Goal: Share content: Share content

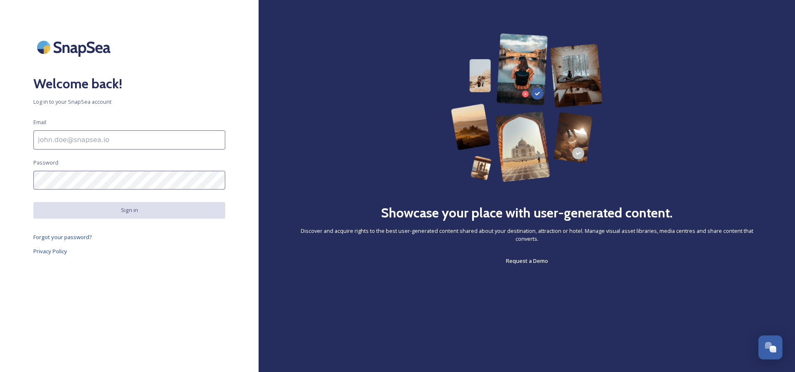
click at [120, 139] on input at bounding box center [129, 139] width 192 height 19
type input "[EMAIL_ADDRESS][DOMAIN_NAME]"
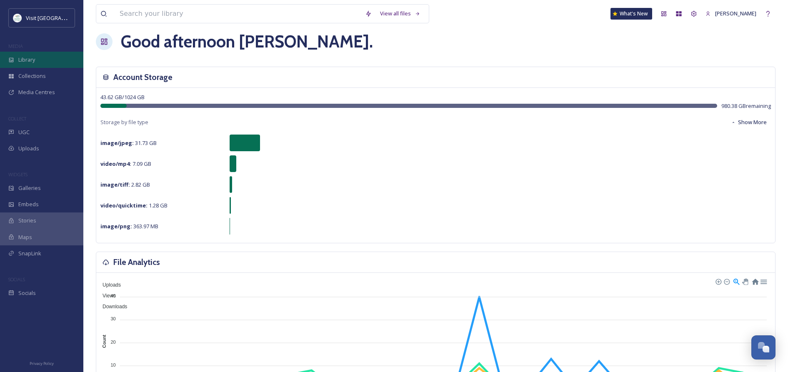
scroll to position [10, 0]
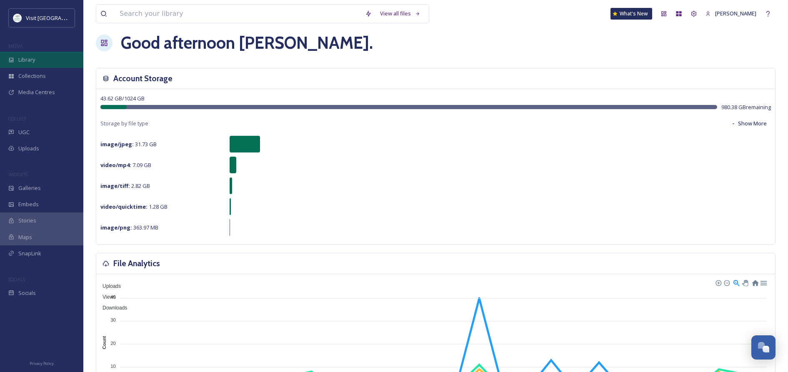
click at [25, 59] on span "Library" at bounding box center [26, 60] width 17 height 8
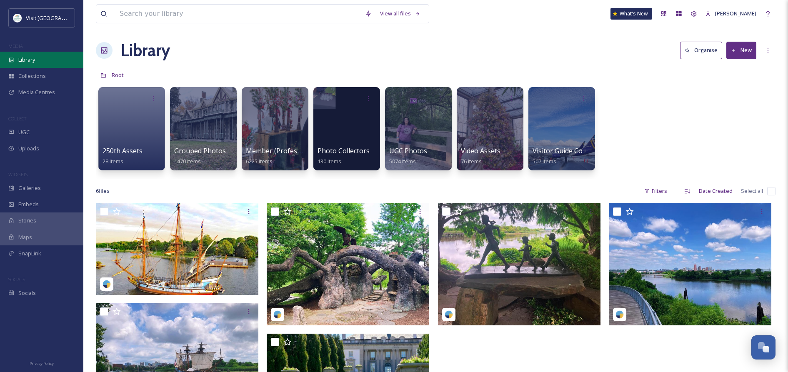
scroll to position [3, 0]
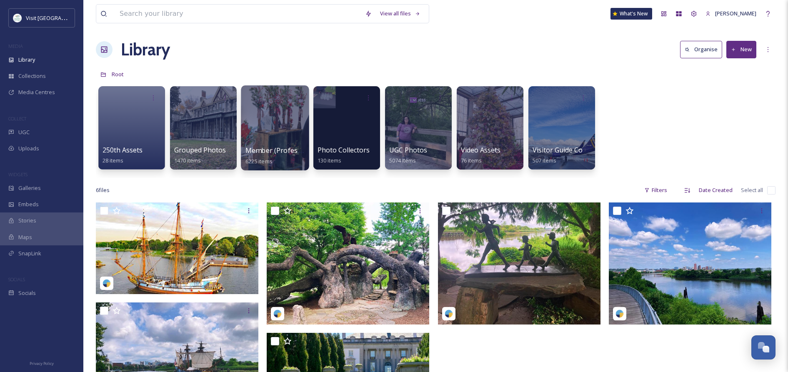
click at [265, 132] on div at bounding box center [275, 127] width 68 height 85
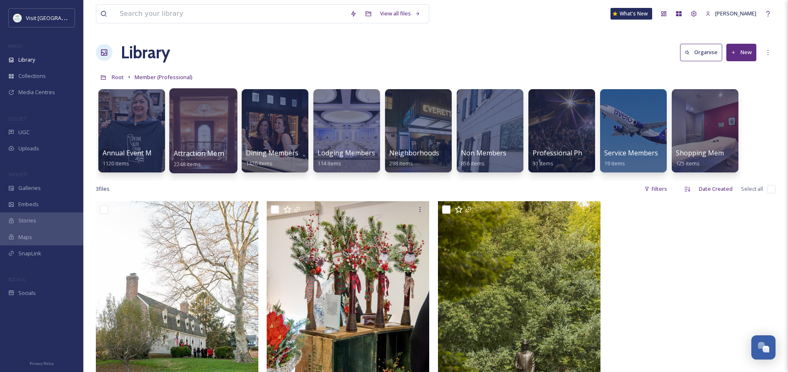
click at [209, 133] on div at bounding box center [203, 130] width 68 height 85
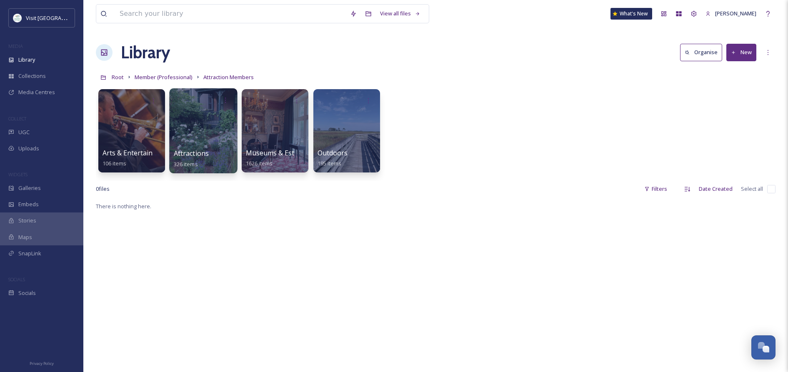
click at [220, 152] on div "Attractions 326 items" at bounding box center [204, 158] width 60 height 21
click at [213, 134] on div at bounding box center [203, 130] width 68 height 85
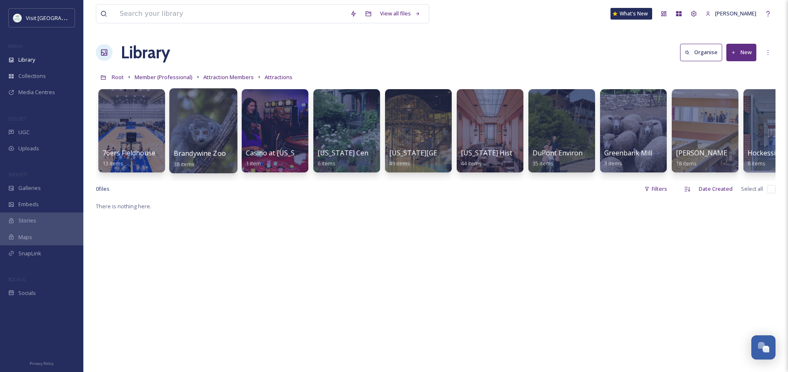
scroll to position [0, 1]
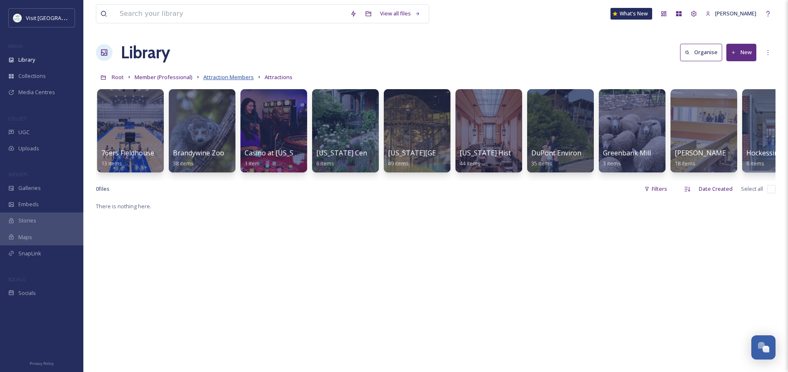
click at [216, 78] on span "Attraction Members" at bounding box center [228, 77] width 50 height 8
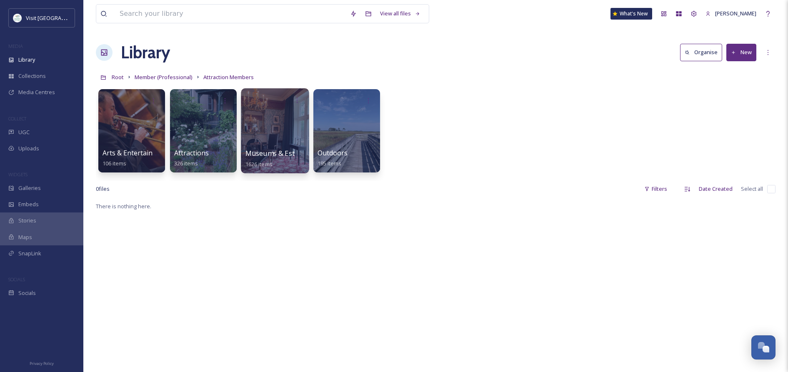
click at [264, 133] on div at bounding box center [275, 130] width 68 height 85
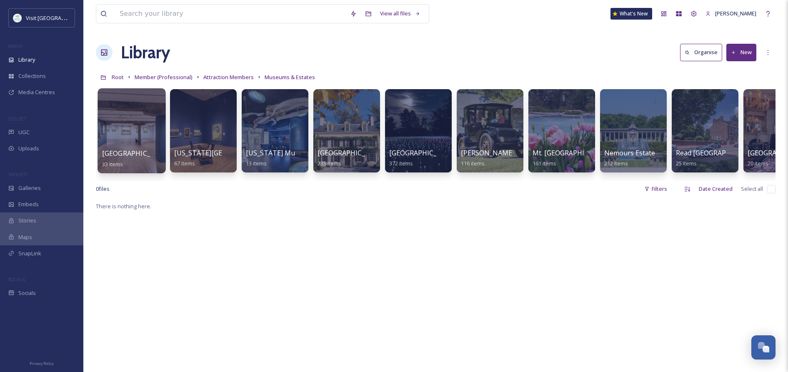
click at [140, 129] on div at bounding box center [132, 130] width 68 height 85
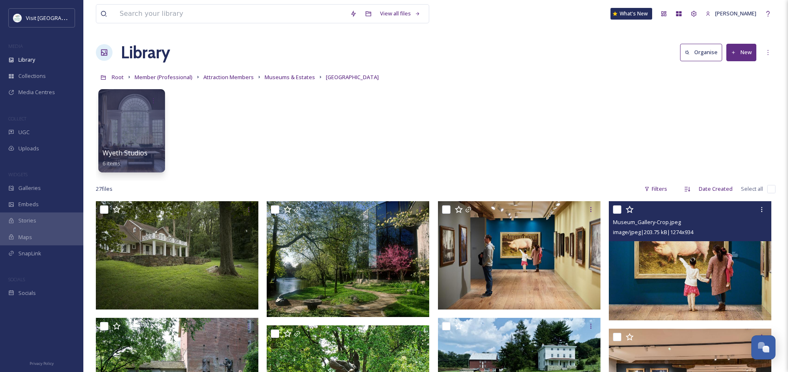
click at [714, 269] on img at bounding box center [690, 260] width 163 height 119
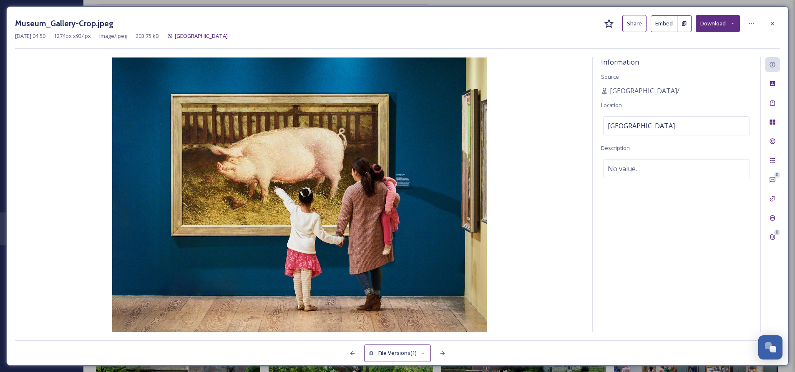
click at [633, 23] on button "Share" at bounding box center [634, 23] width 24 height 17
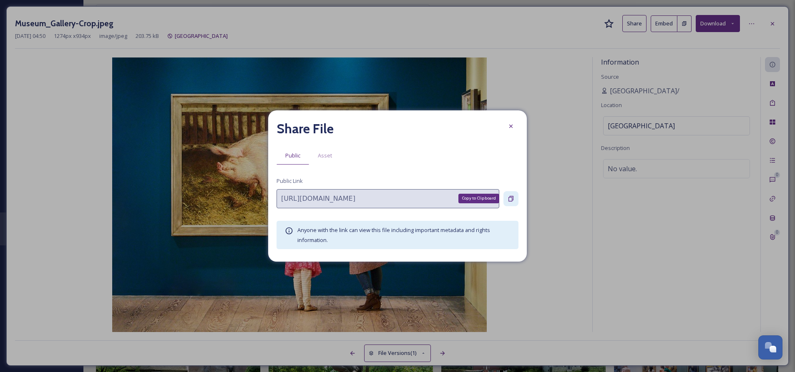
click at [511, 198] on icon at bounding box center [510, 199] width 7 height 7
click at [510, 127] on icon at bounding box center [510, 126] width 3 height 3
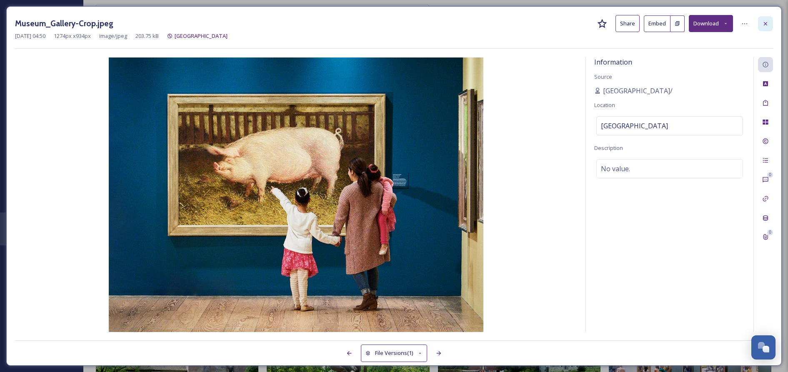
click at [765, 24] on icon at bounding box center [765, 23] width 3 height 3
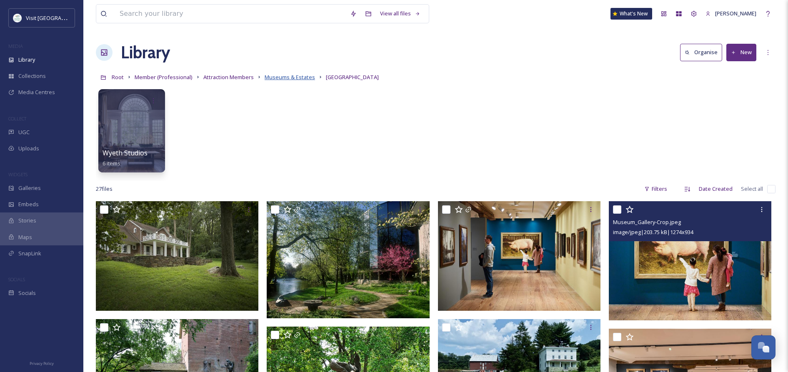
click at [284, 78] on span "Museums & Estates" at bounding box center [290, 77] width 50 height 8
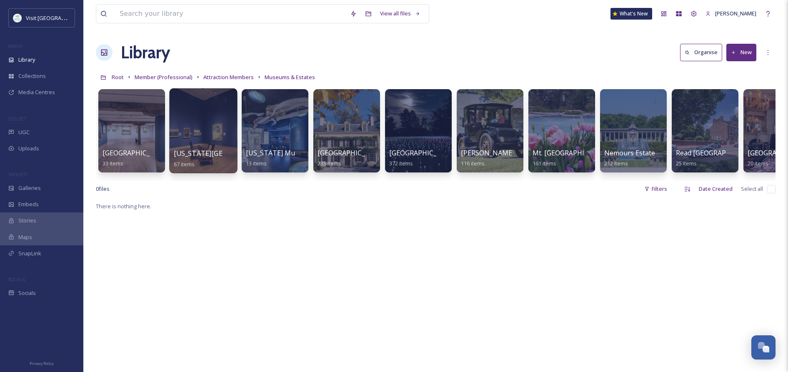
click at [203, 151] on span "[US_STATE][GEOGRAPHIC_DATA]" at bounding box center [227, 153] width 106 height 9
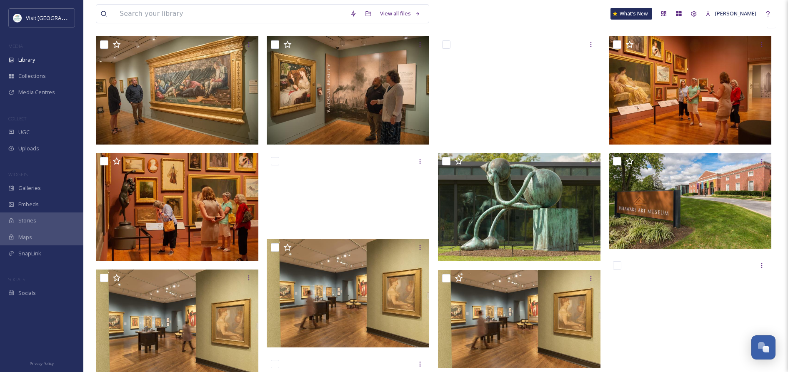
scroll to position [131, 0]
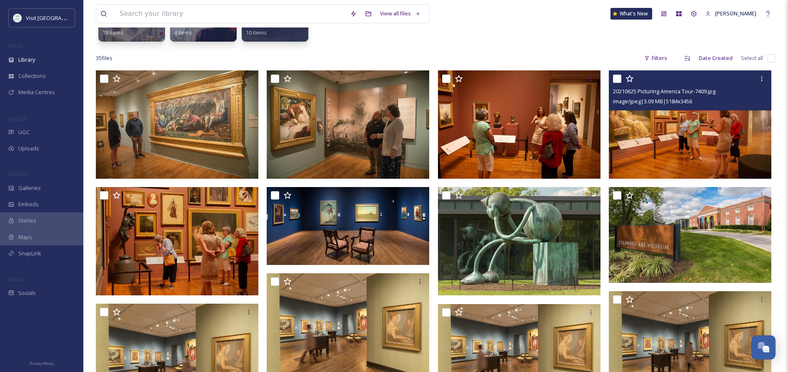
click at [702, 138] on img at bounding box center [690, 124] width 163 height 108
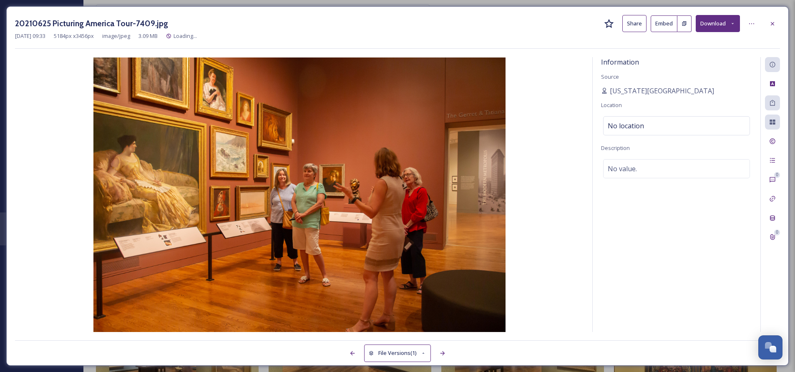
click at [636, 23] on button "Share" at bounding box center [634, 23] width 24 height 17
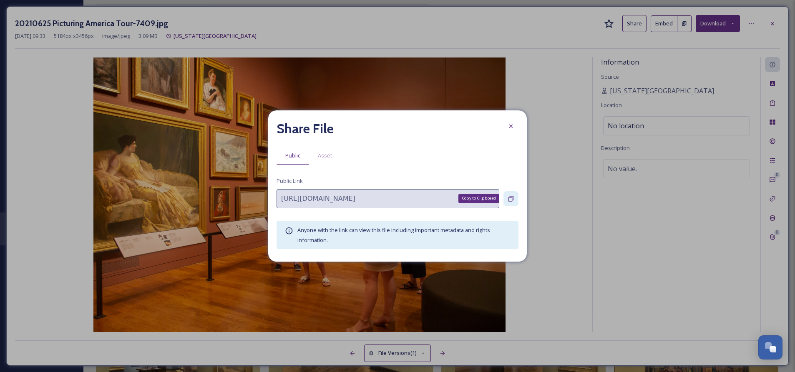
click at [511, 196] on icon at bounding box center [510, 198] width 5 height 5
click at [513, 126] on icon at bounding box center [510, 126] width 7 height 7
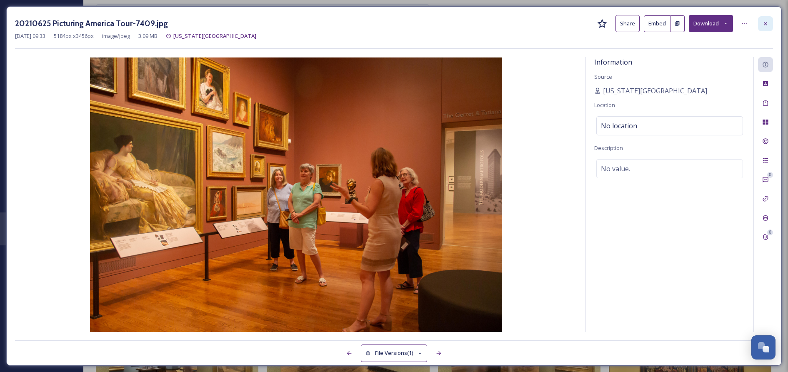
click at [764, 25] on icon at bounding box center [765, 23] width 3 height 3
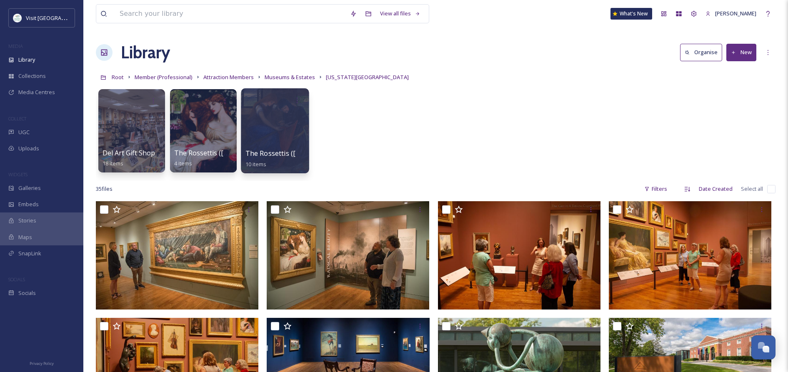
scroll to position [9, 0]
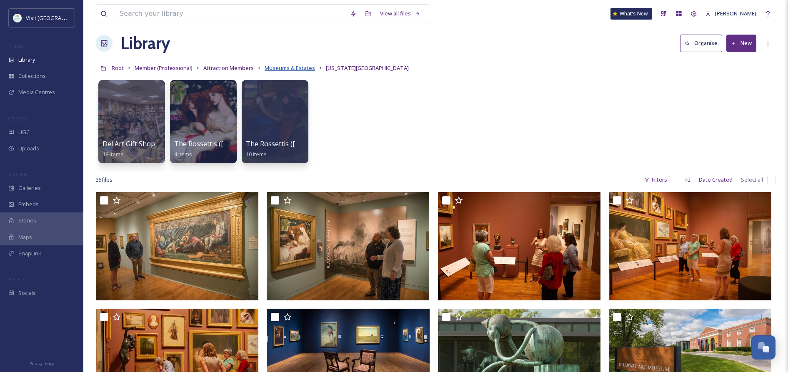
click at [296, 68] on span "Museums & Estates" at bounding box center [290, 68] width 50 height 8
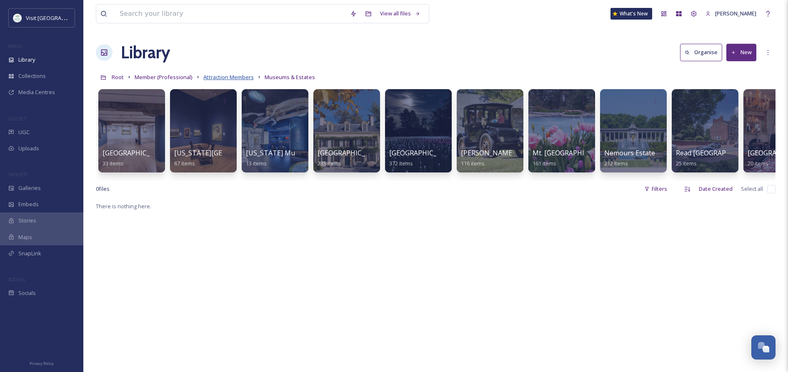
click at [227, 78] on span "Attraction Members" at bounding box center [228, 77] width 50 height 8
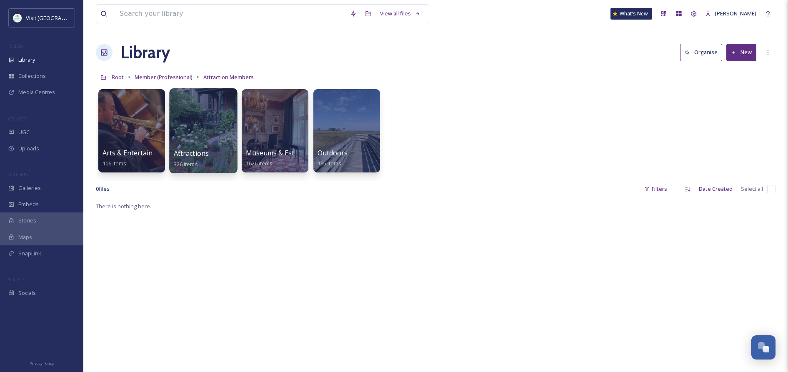
click at [209, 156] on div "Attractions 326 items" at bounding box center [204, 158] width 60 height 21
click at [190, 138] on div at bounding box center [203, 130] width 68 height 85
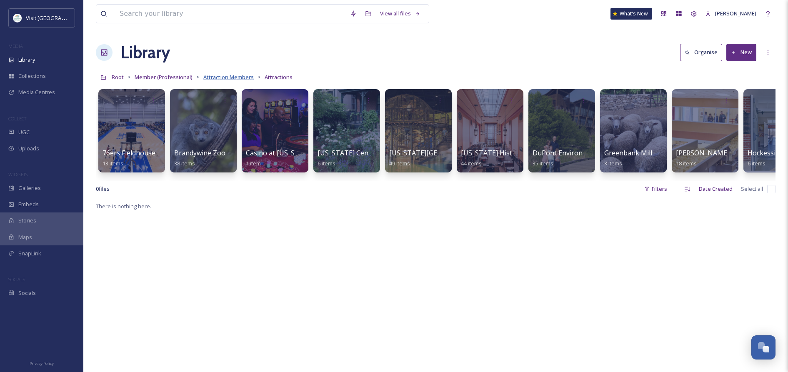
click at [224, 78] on span "Attraction Members" at bounding box center [228, 77] width 50 height 8
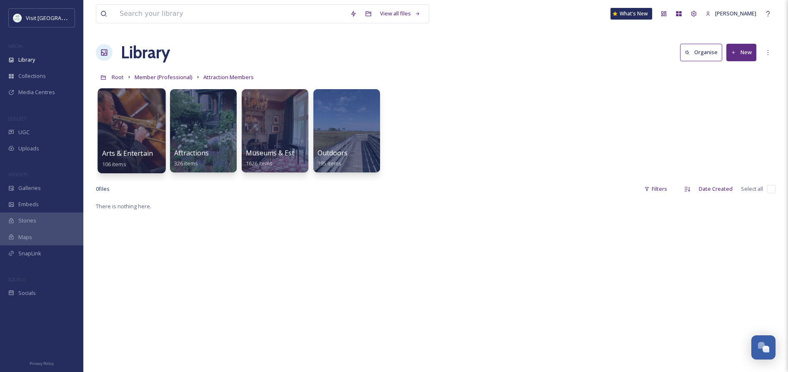
click at [114, 146] on div at bounding box center [132, 130] width 68 height 85
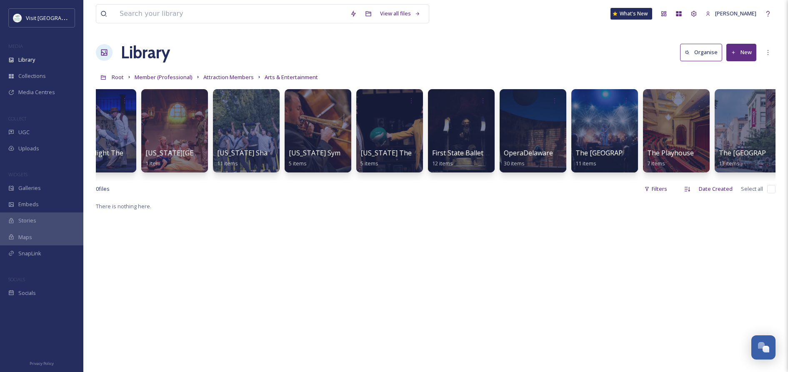
scroll to position [0, 37]
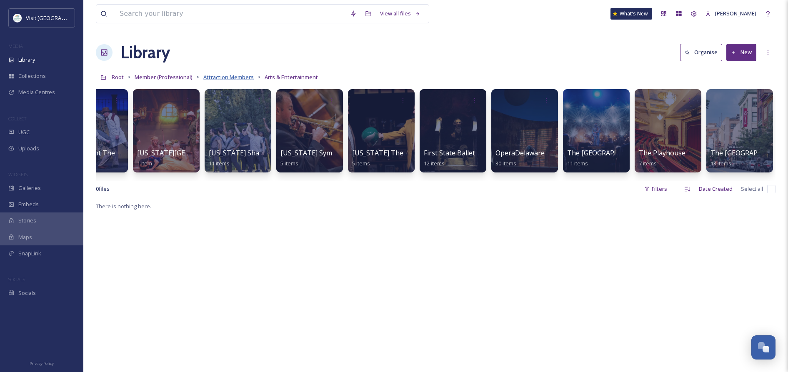
click at [216, 78] on span "Attraction Members" at bounding box center [228, 77] width 50 height 8
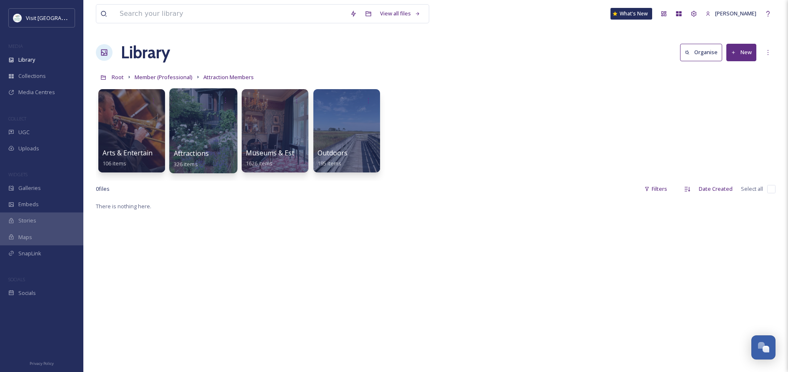
click at [202, 143] on div at bounding box center [203, 130] width 68 height 85
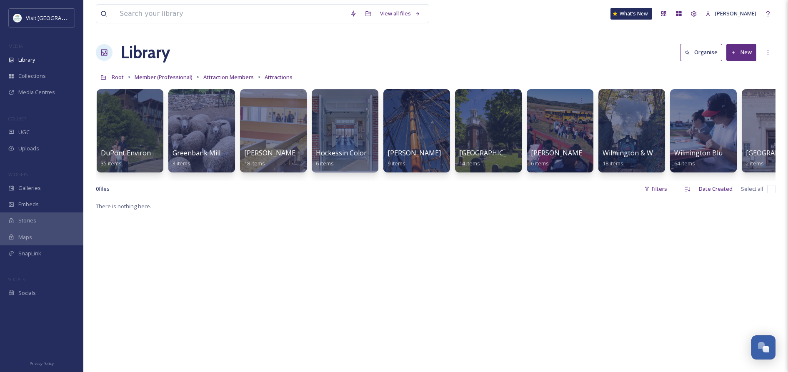
scroll to position [0, 467]
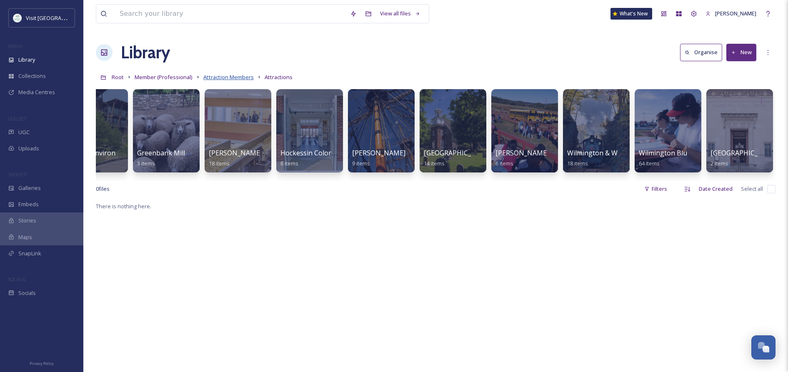
click at [236, 78] on span "Attraction Members" at bounding box center [228, 77] width 50 height 8
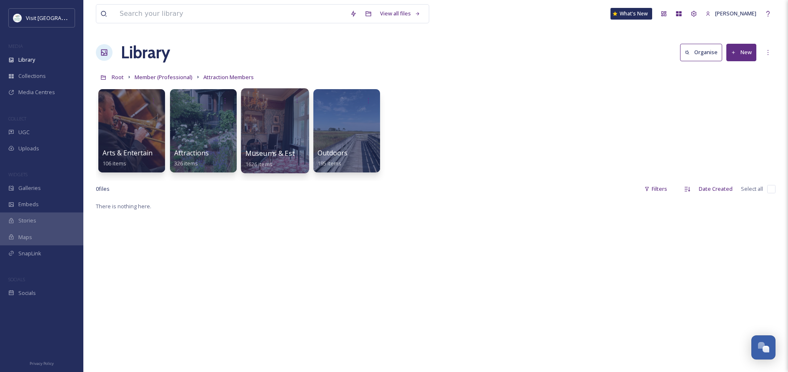
click at [261, 134] on div at bounding box center [275, 130] width 68 height 85
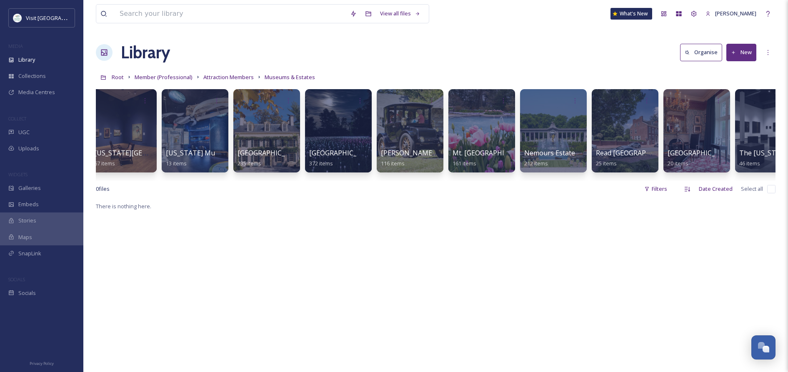
scroll to position [0, 180]
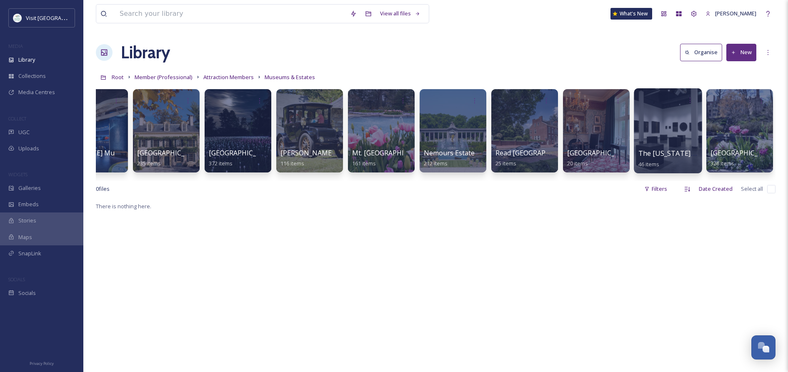
click at [650, 138] on div at bounding box center [668, 130] width 68 height 85
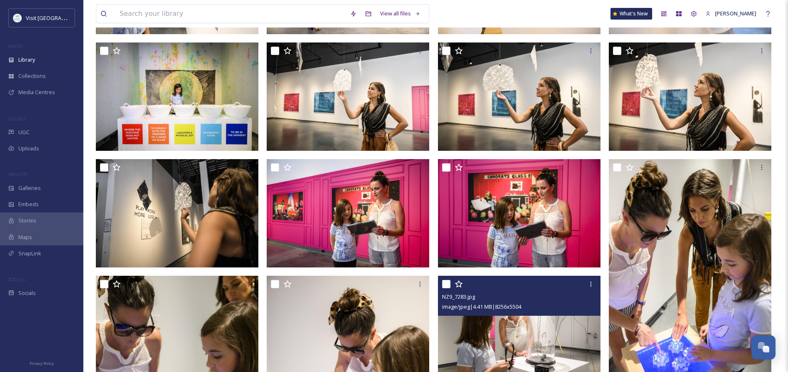
scroll to position [258, 0]
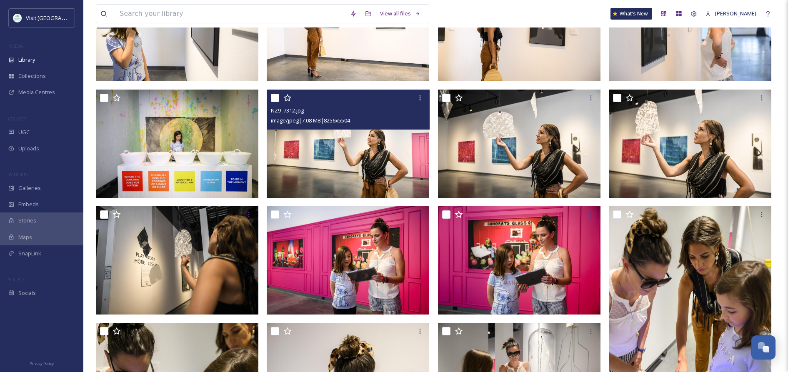
click at [396, 150] on img at bounding box center [348, 144] width 163 height 108
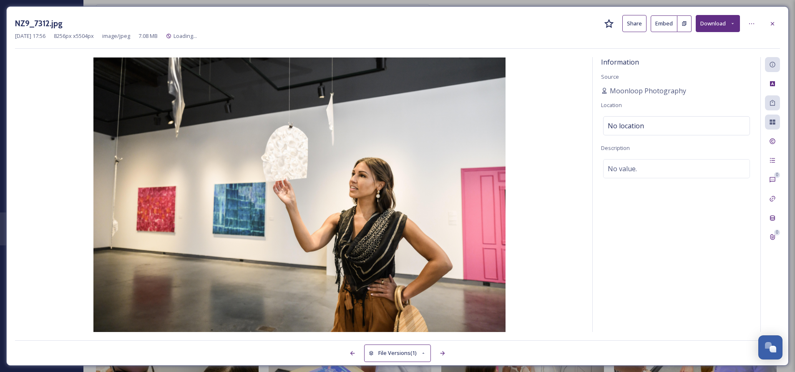
click at [632, 25] on button "Share" at bounding box center [634, 23] width 24 height 17
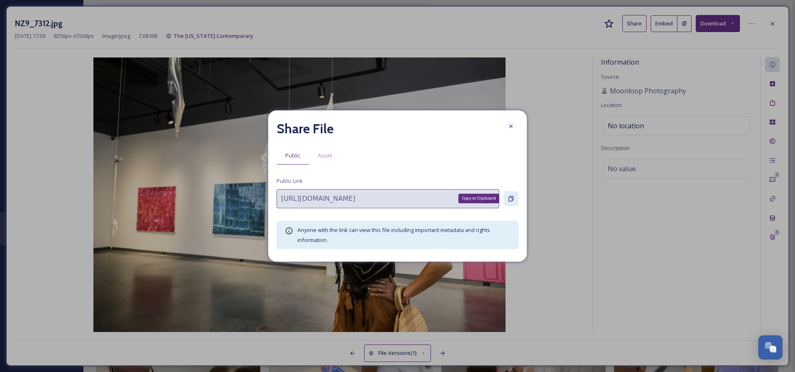
click at [512, 198] on icon at bounding box center [510, 199] width 7 height 7
click at [510, 127] on icon at bounding box center [510, 126] width 3 height 3
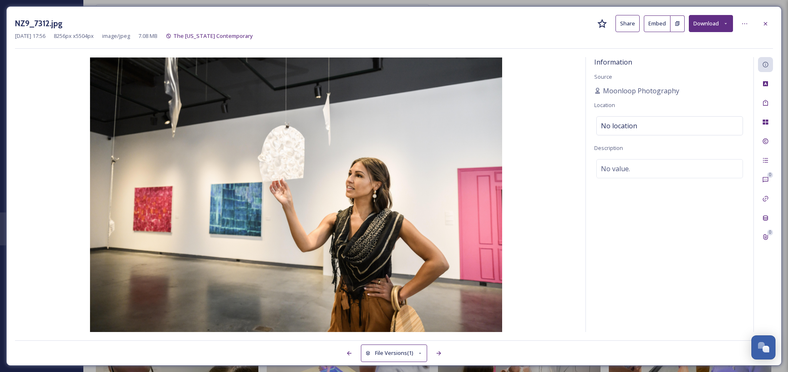
scroll to position [261, 0]
click at [767, 22] on icon at bounding box center [765, 23] width 3 height 3
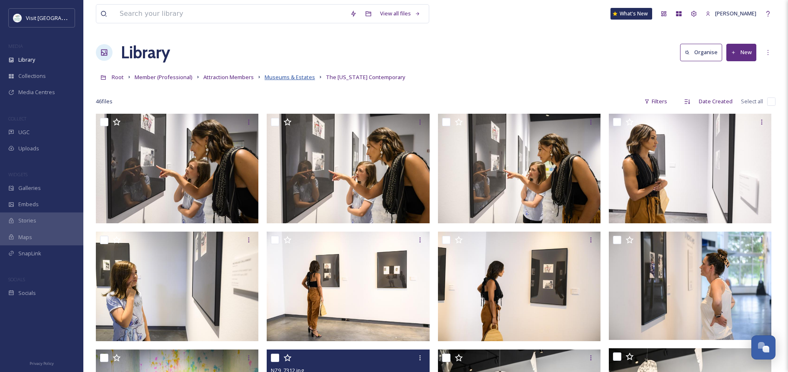
click at [286, 77] on span "Museums & Estates" at bounding box center [290, 77] width 50 height 8
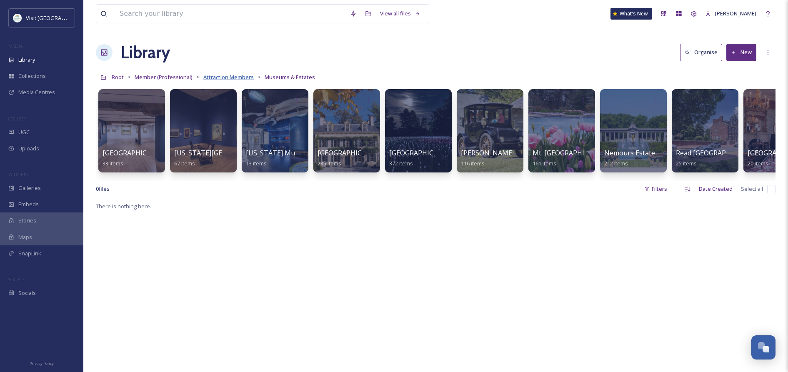
click at [210, 75] on span "Attraction Members" at bounding box center [228, 77] width 50 height 8
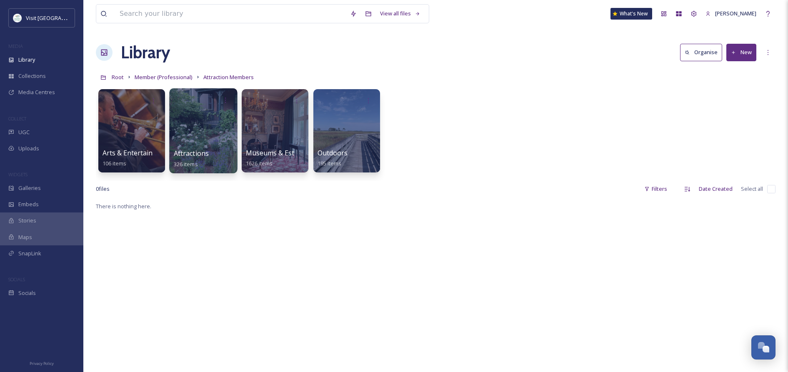
click at [184, 143] on div at bounding box center [203, 130] width 68 height 85
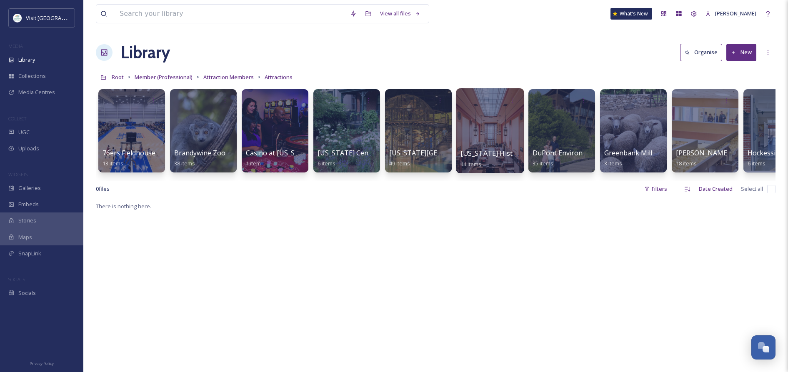
click at [500, 133] on div at bounding box center [490, 130] width 68 height 85
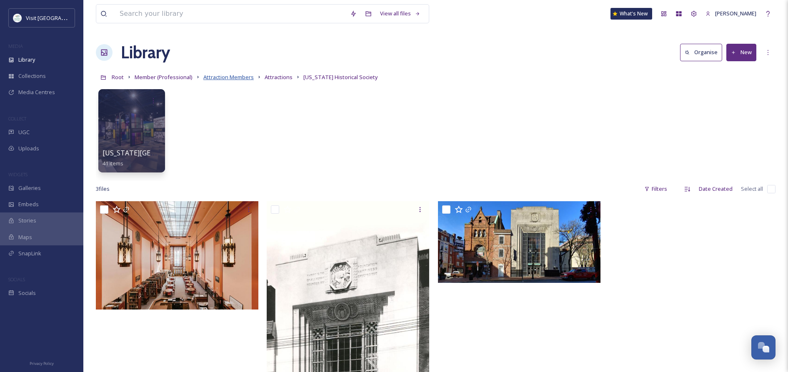
click at [234, 76] on span "Attraction Members" at bounding box center [228, 77] width 50 height 8
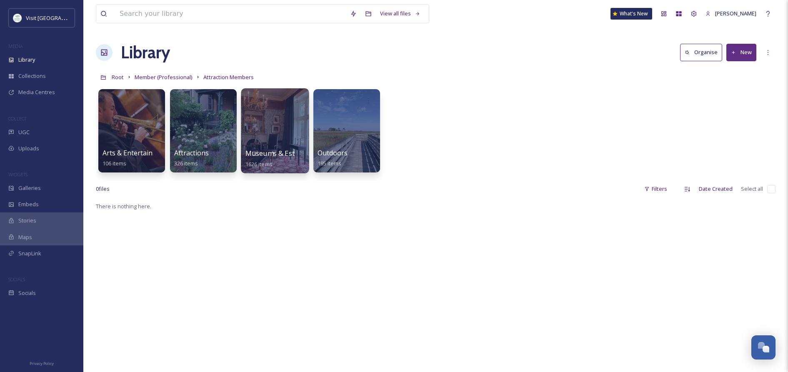
click at [270, 115] on div at bounding box center [275, 130] width 68 height 85
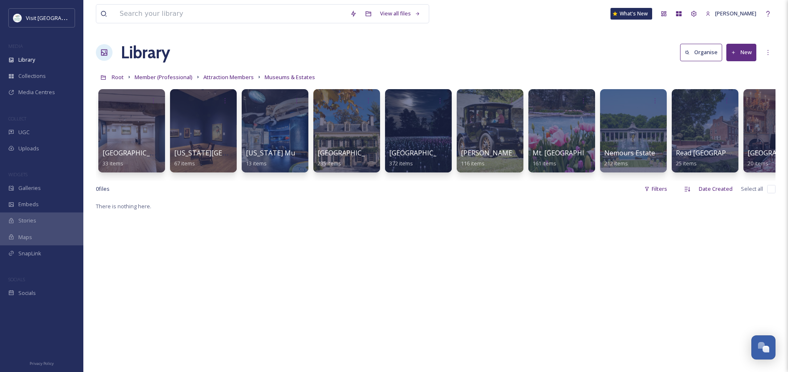
scroll to position [0, 180]
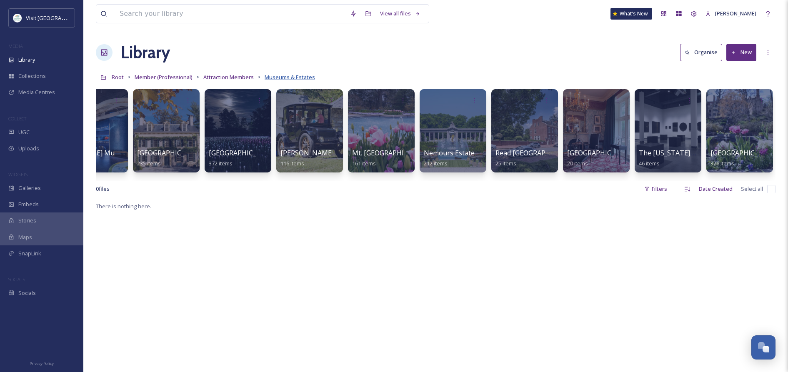
click at [287, 76] on span "Museums & Estates" at bounding box center [290, 77] width 50 height 8
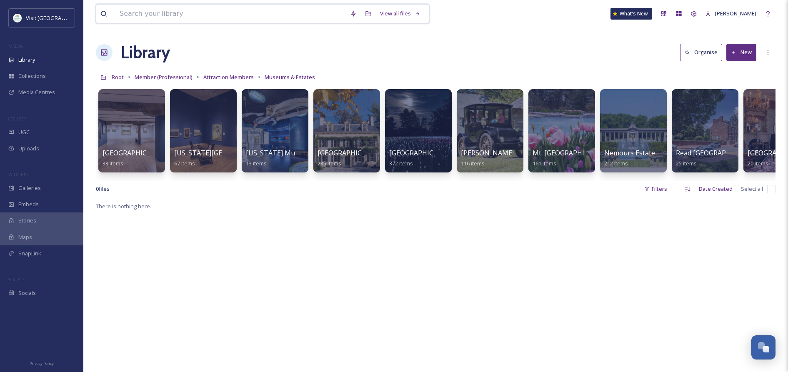
click at [184, 16] on input at bounding box center [230, 14] width 231 height 18
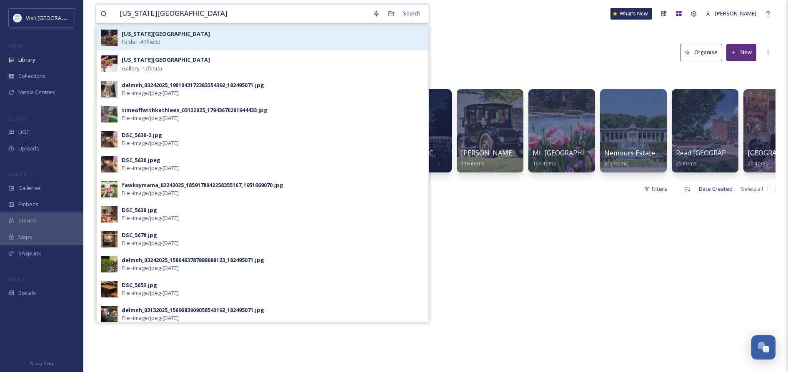
type input "[US_STATE][GEOGRAPHIC_DATA]"
click at [168, 33] on strong "[US_STATE][GEOGRAPHIC_DATA]" at bounding box center [166, 34] width 88 height 8
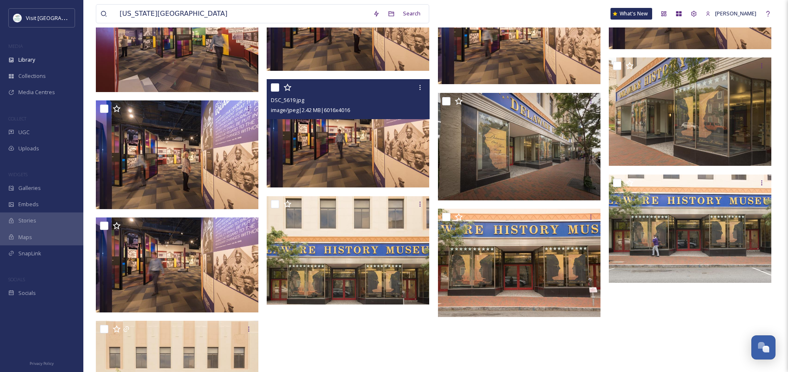
scroll to position [1100, 0]
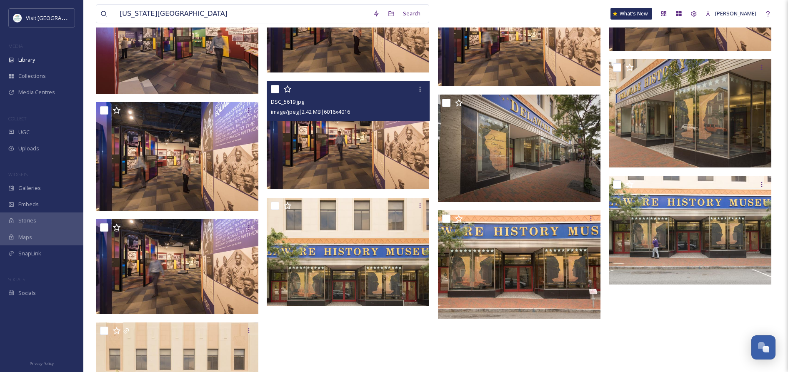
click at [367, 140] on img at bounding box center [348, 135] width 163 height 108
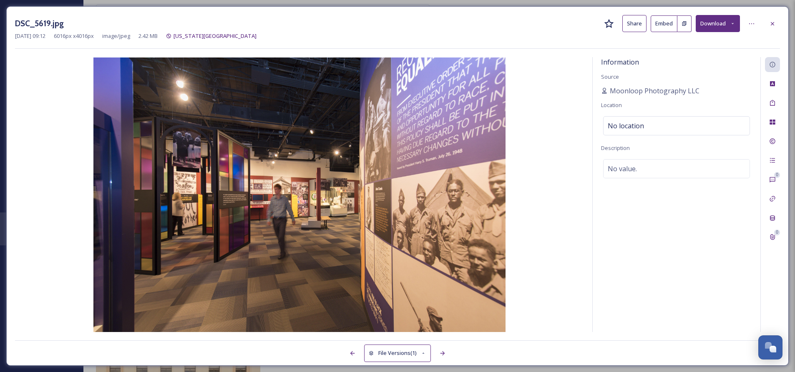
click at [633, 22] on button "Share" at bounding box center [634, 23] width 24 height 17
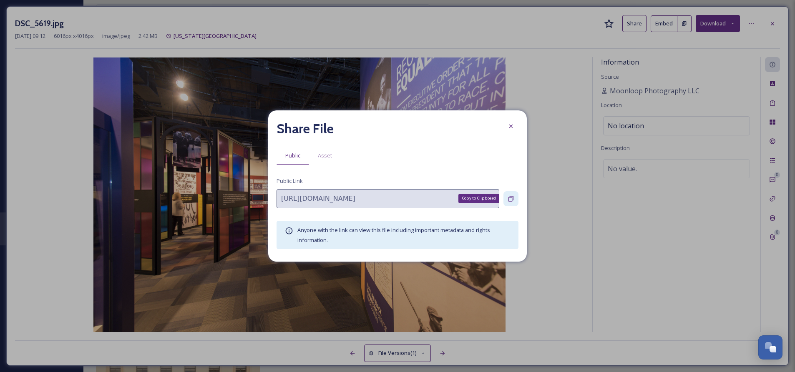
click at [511, 199] on icon at bounding box center [510, 198] width 5 height 5
click at [510, 125] on icon at bounding box center [510, 126] width 7 height 7
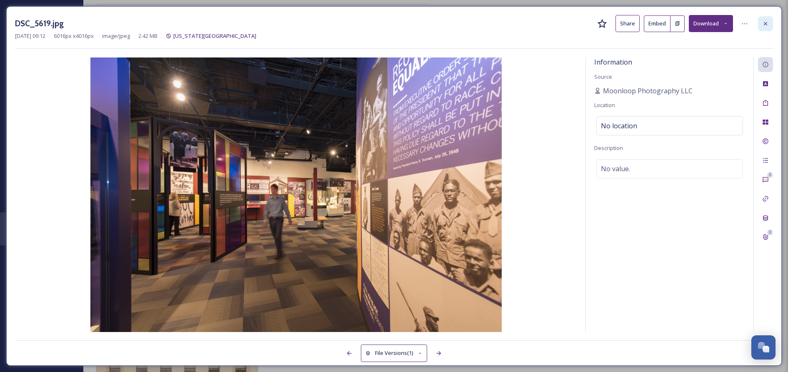
click at [767, 25] on icon at bounding box center [765, 23] width 3 height 3
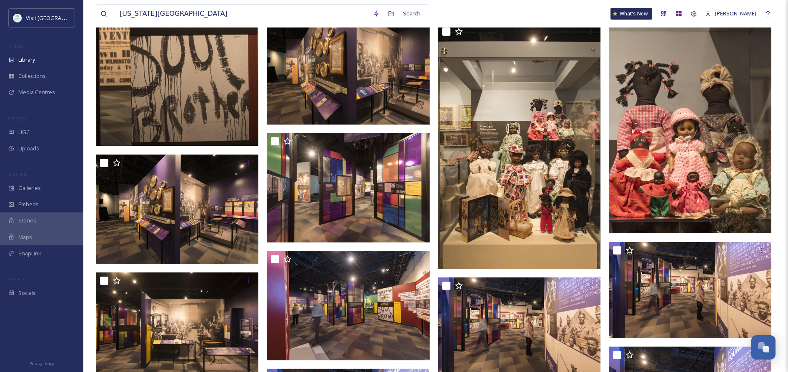
scroll to position [681, 0]
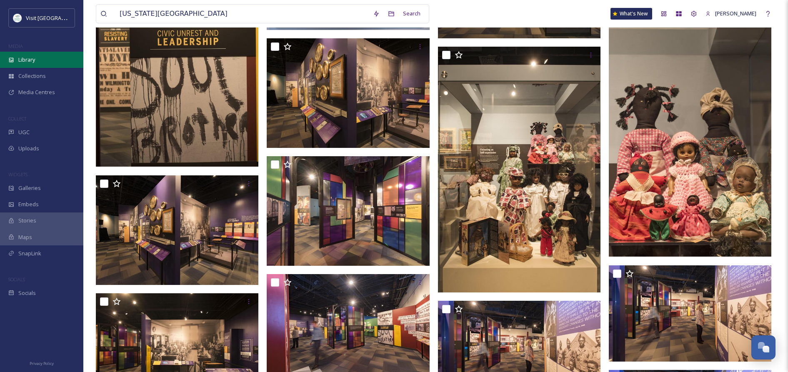
click at [15, 61] on div "Library" at bounding box center [41, 60] width 83 height 16
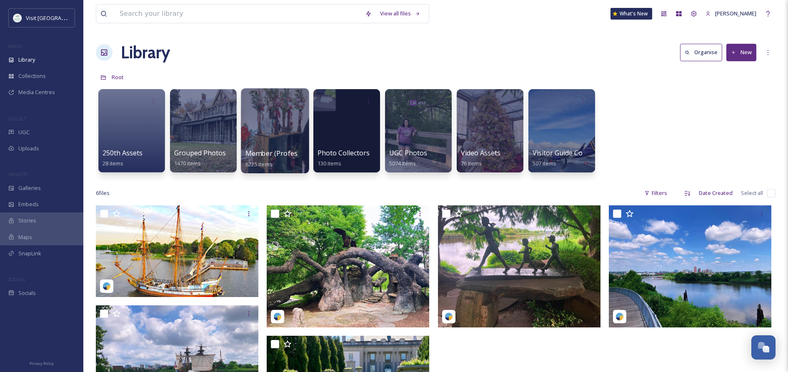
click at [260, 145] on div at bounding box center [275, 130] width 68 height 85
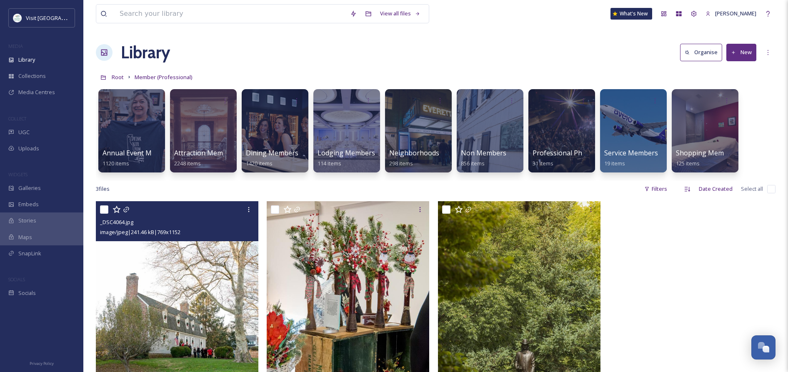
scroll to position [2, 0]
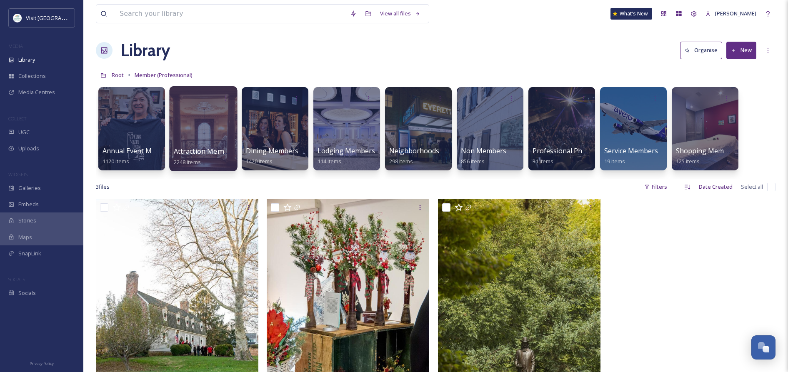
click at [201, 145] on div at bounding box center [203, 128] width 68 height 85
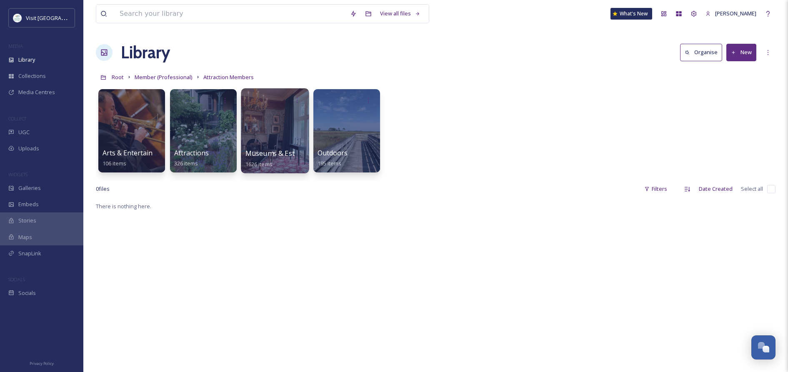
click at [261, 152] on span "Museums & Estates" at bounding box center [277, 153] width 63 height 9
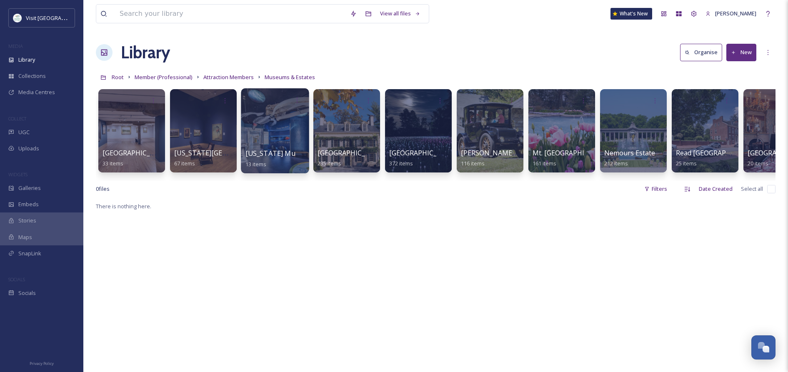
click at [274, 146] on div at bounding box center [275, 130] width 68 height 85
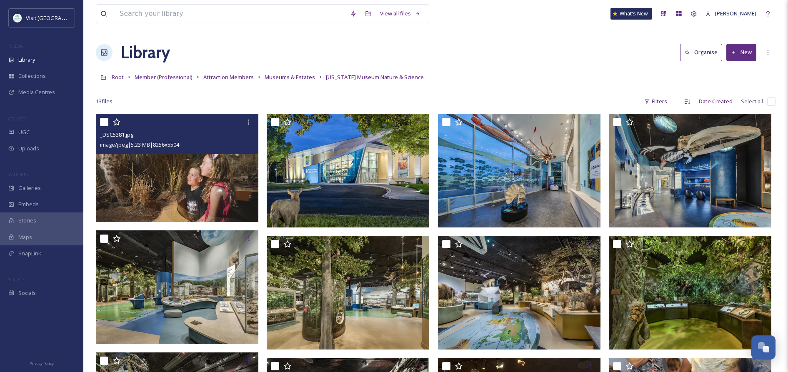
click at [196, 179] on img at bounding box center [177, 168] width 163 height 108
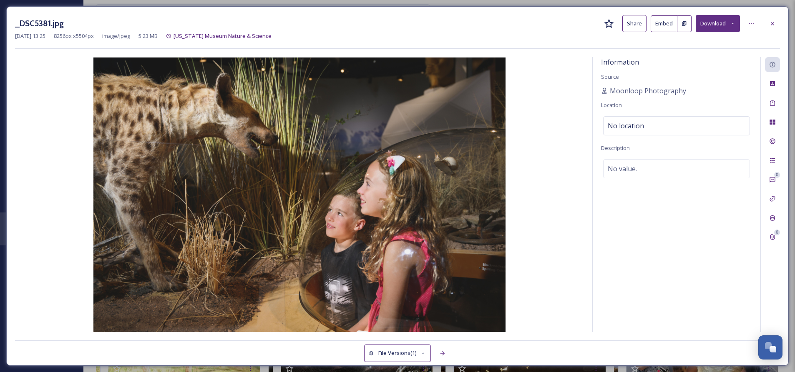
click at [632, 22] on button "Share" at bounding box center [634, 23] width 24 height 17
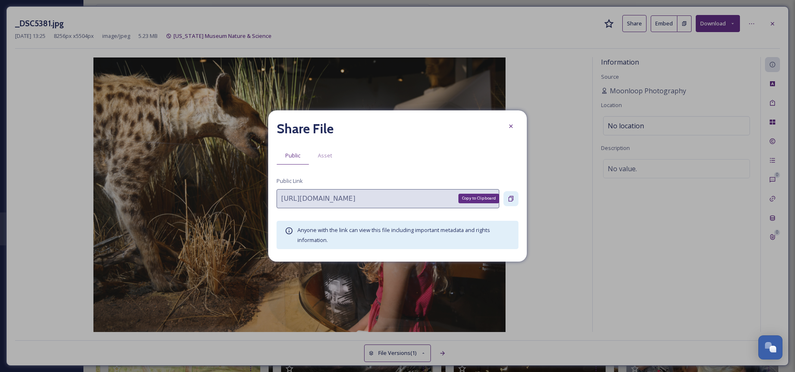
click at [510, 199] on icon at bounding box center [510, 199] width 7 height 7
drag, startPoint x: 510, startPoint y: 125, endPoint x: 504, endPoint y: 127, distance: 6.2
click at [510, 125] on icon at bounding box center [510, 126] width 7 height 7
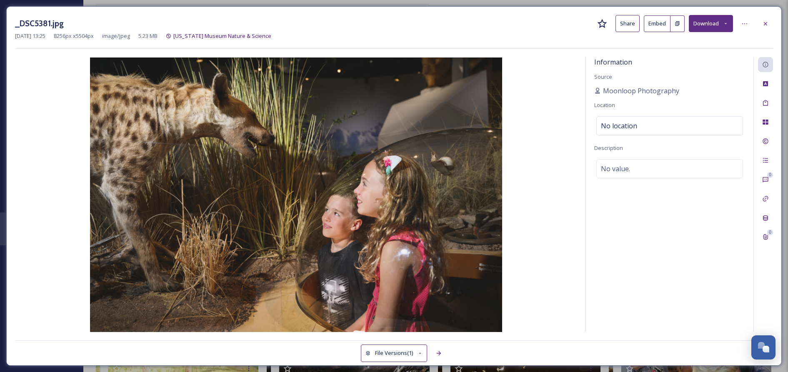
scroll to position [0, 0]
click at [766, 24] on icon at bounding box center [765, 23] width 3 height 3
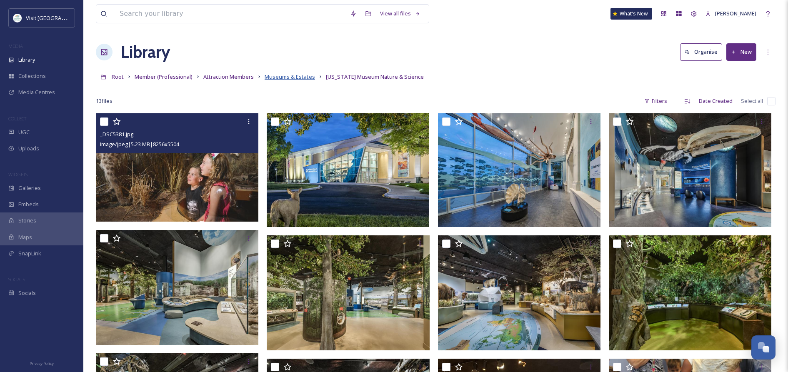
click at [286, 76] on span "Museums & Estates" at bounding box center [290, 77] width 50 height 8
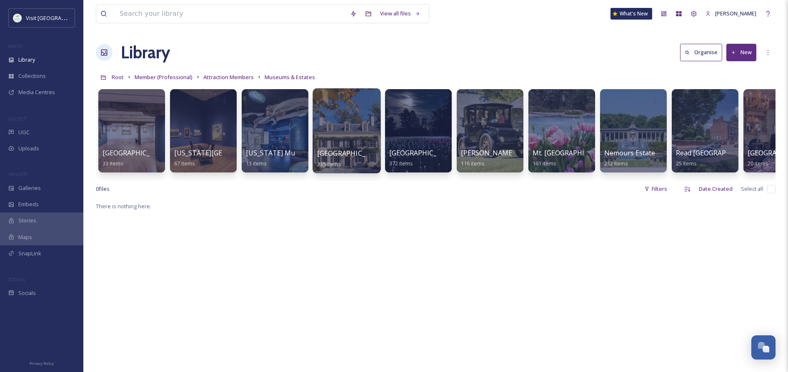
click at [338, 145] on div at bounding box center [347, 130] width 68 height 85
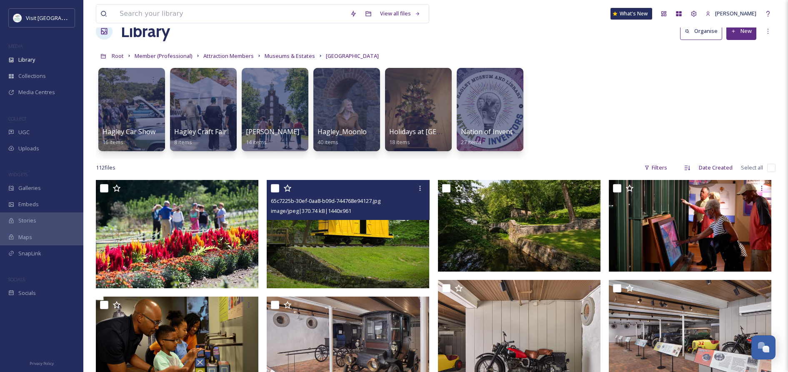
scroll to position [22, 0]
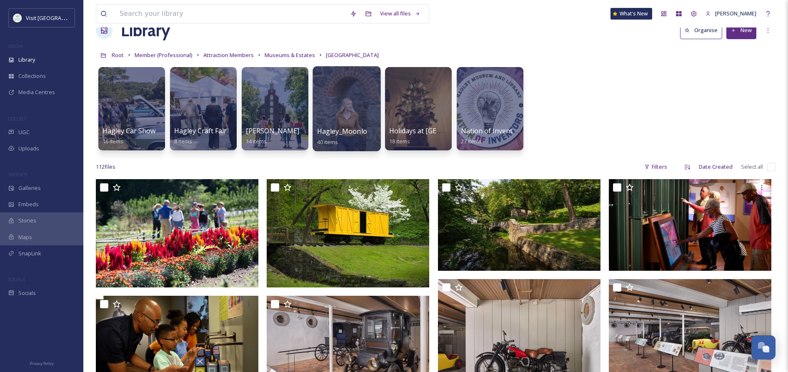
click at [353, 114] on div at bounding box center [347, 108] width 68 height 85
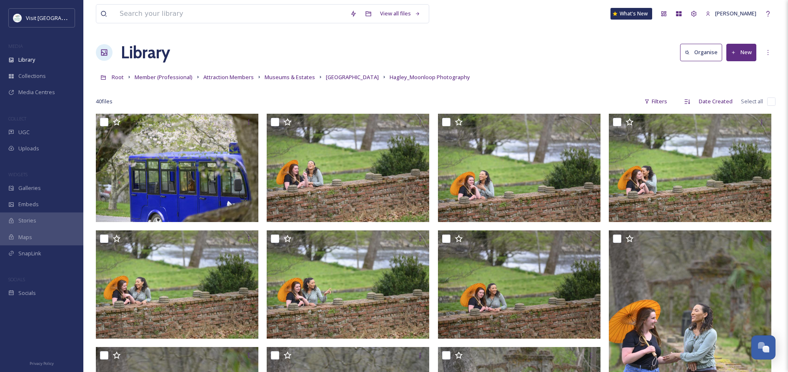
scroll to position [0, 0]
click at [336, 76] on span "[GEOGRAPHIC_DATA]" at bounding box center [352, 77] width 53 height 8
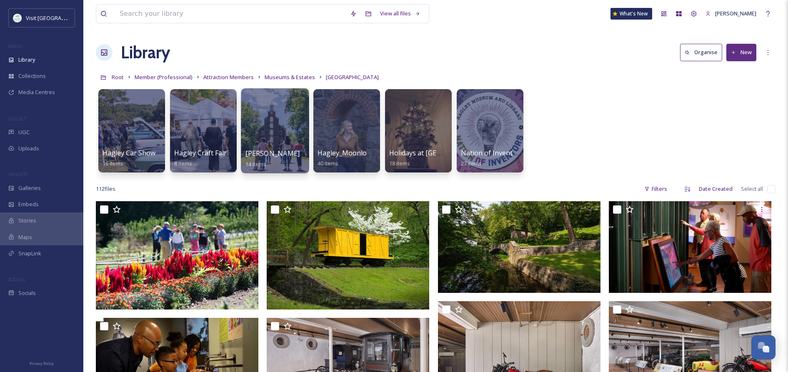
click at [282, 147] on div at bounding box center [275, 130] width 68 height 85
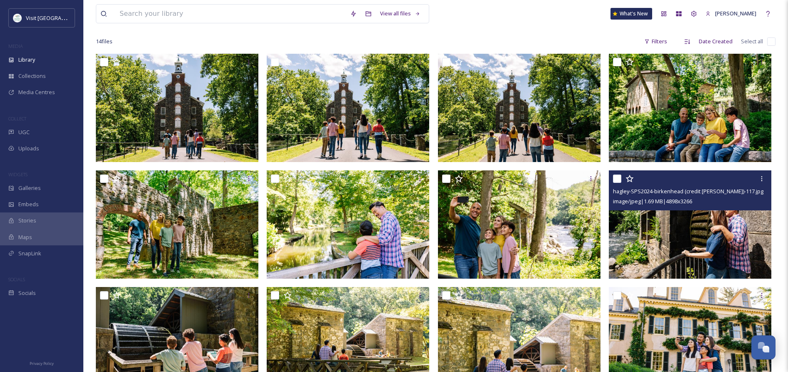
scroll to position [60, 0]
click at [686, 241] on img at bounding box center [690, 225] width 163 height 108
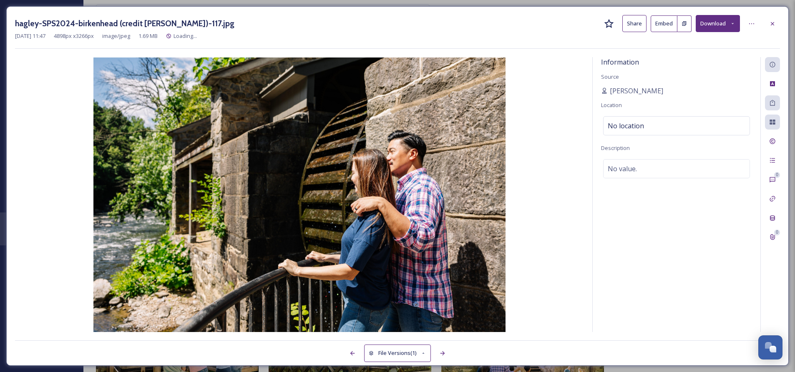
click at [638, 28] on button "Share" at bounding box center [634, 23] width 24 height 17
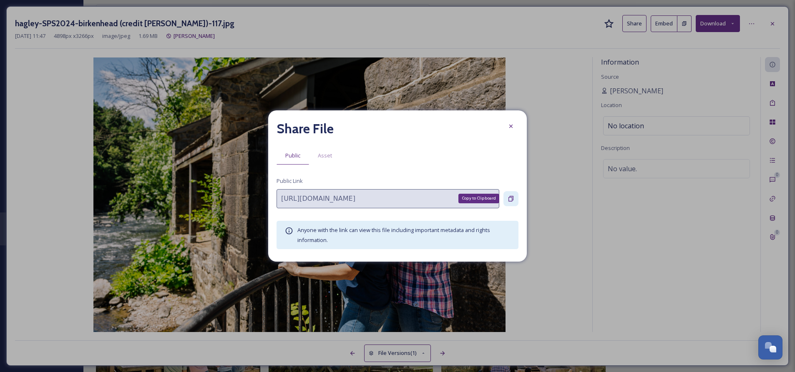
click at [512, 198] on icon at bounding box center [510, 199] width 7 height 7
drag, startPoint x: 512, startPoint y: 129, endPoint x: 690, endPoint y: 87, distance: 182.9
click at [514, 129] on div at bounding box center [510, 126] width 15 height 15
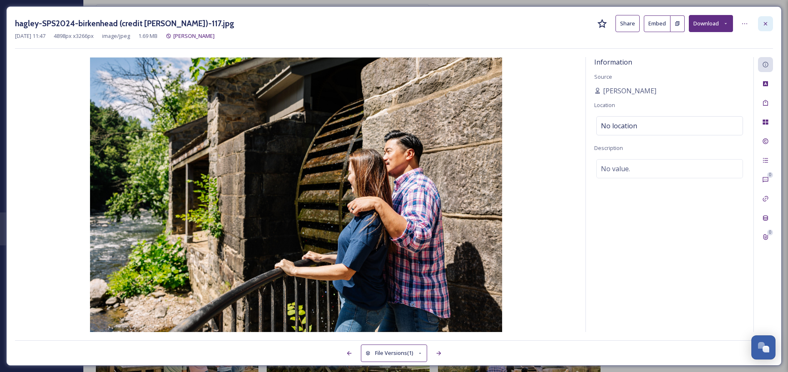
click at [765, 24] on icon at bounding box center [765, 23] width 7 height 7
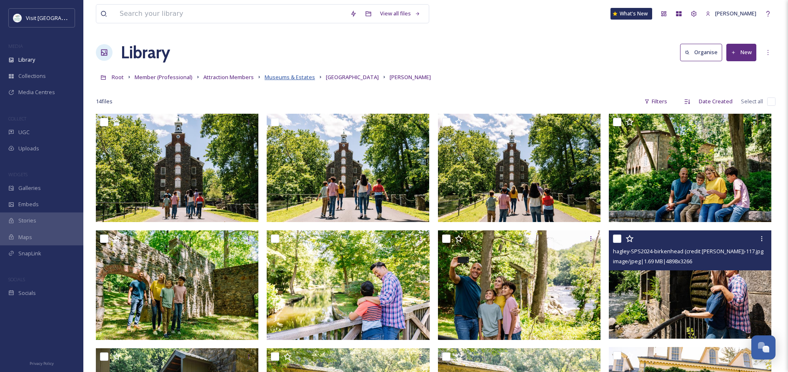
click at [292, 76] on span "Museums & Estates" at bounding box center [290, 77] width 50 height 8
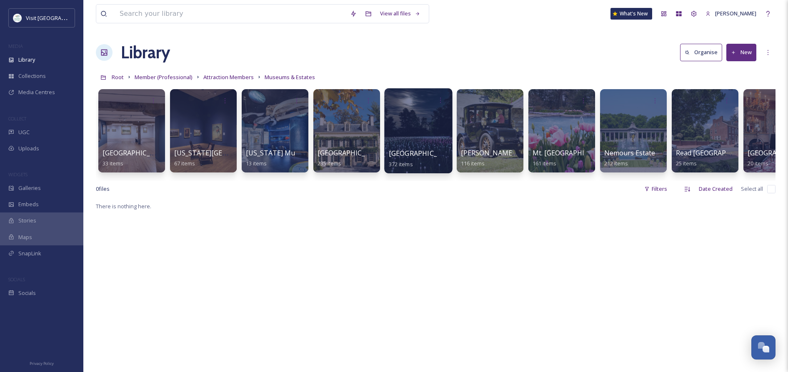
click at [423, 153] on span "[GEOGRAPHIC_DATA]" at bounding box center [423, 153] width 68 height 9
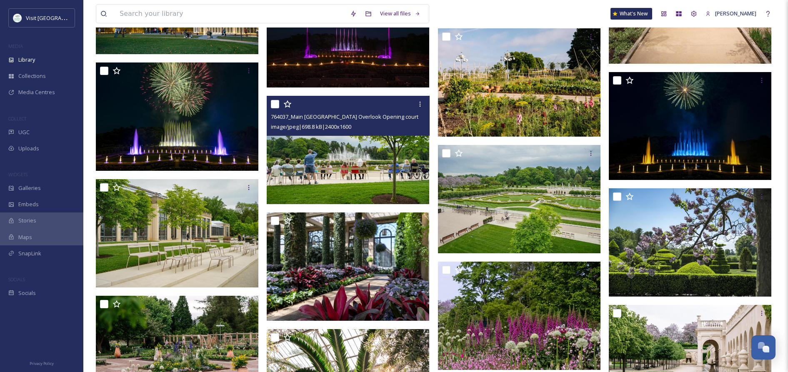
scroll to position [1194, 0]
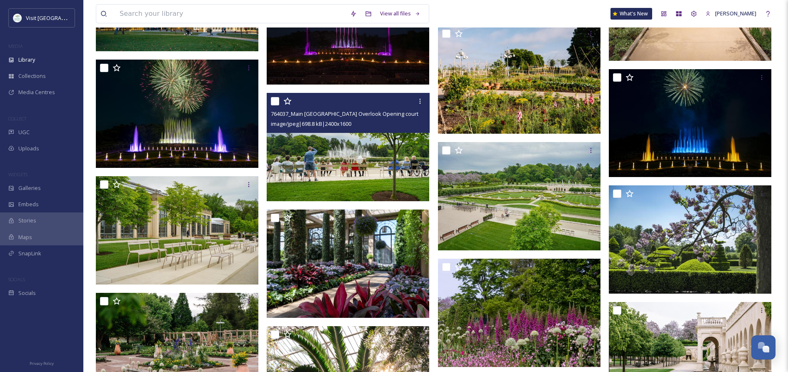
click at [365, 172] on img at bounding box center [348, 147] width 163 height 108
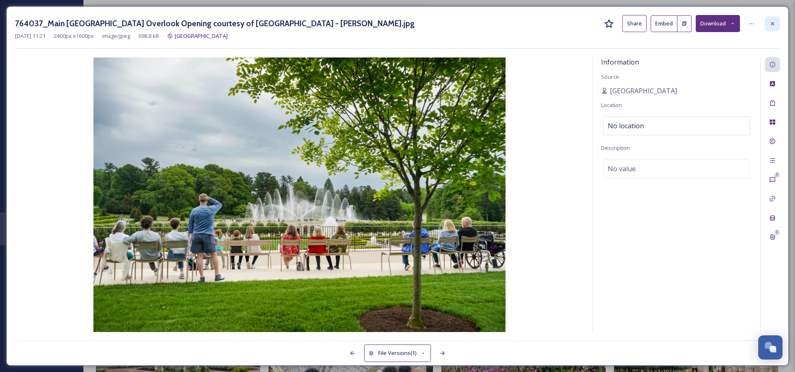
click at [774, 24] on icon at bounding box center [772, 23] width 7 height 7
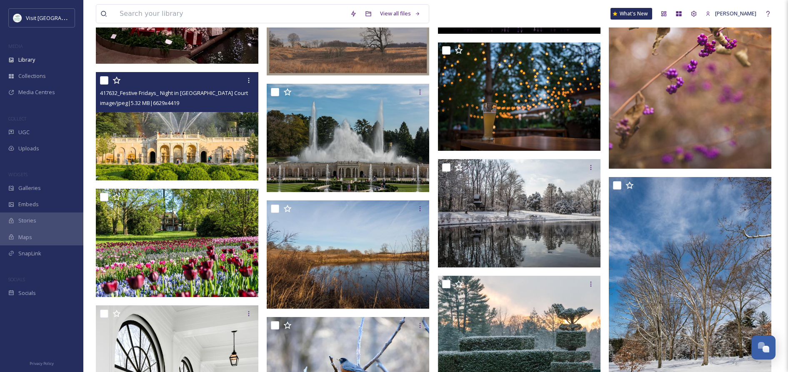
scroll to position [10943, 0]
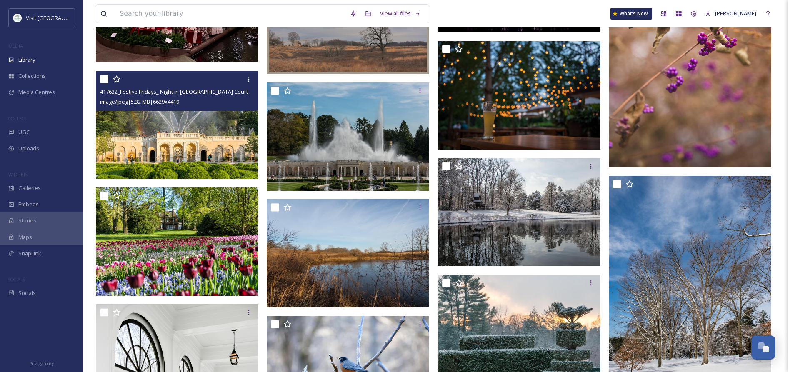
click at [196, 141] on img at bounding box center [177, 125] width 163 height 108
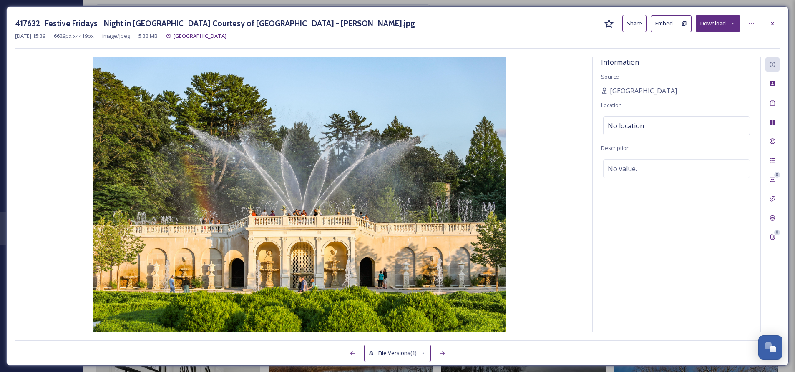
click at [632, 24] on button "Share" at bounding box center [634, 23] width 24 height 17
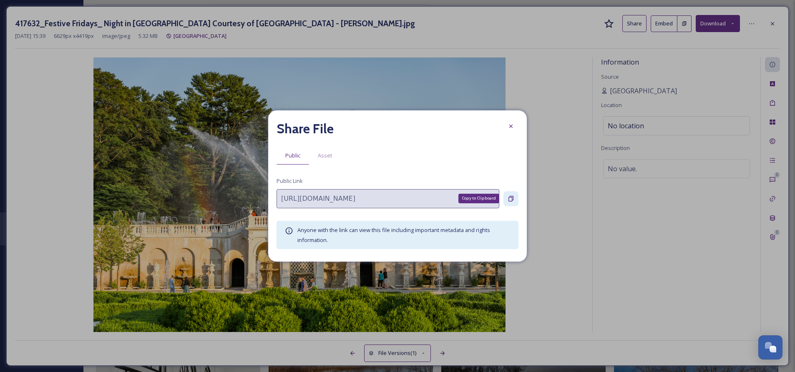
click at [510, 196] on icon at bounding box center [510, 199] width 7 height 7
click at [511, 125] on icon at bounding box center [510, 126] width 3 height 3
click at [511, 125] on img at bounding box center [299, 195] width 569 height 275
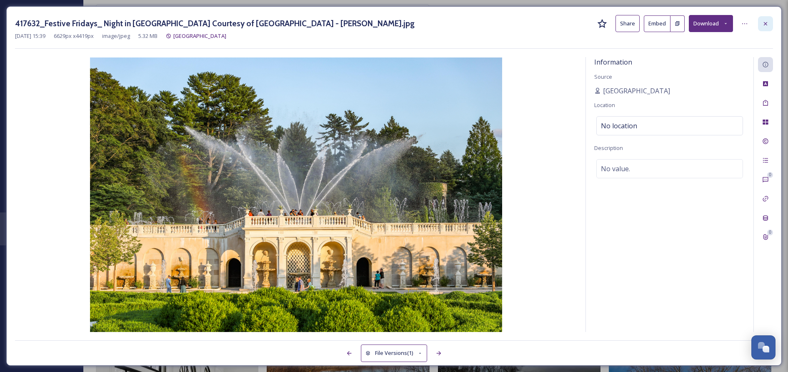
click at [765, 23] on icon at bounding box center [765, 23] width 3 height 3
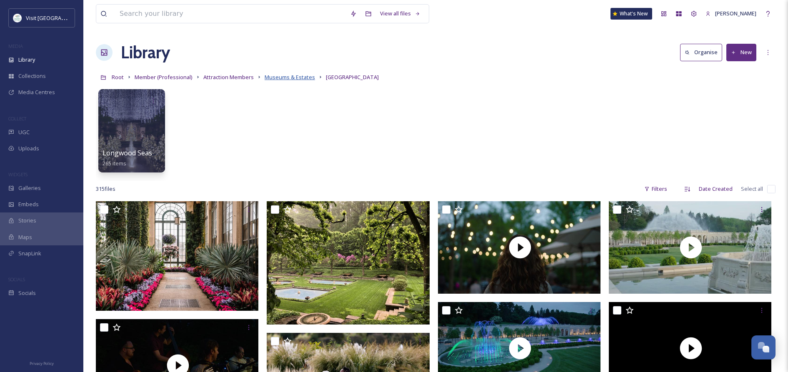
click at [279, 77] on span "Museums & Estates" at bounding box center [290, 77] width 50 height 8
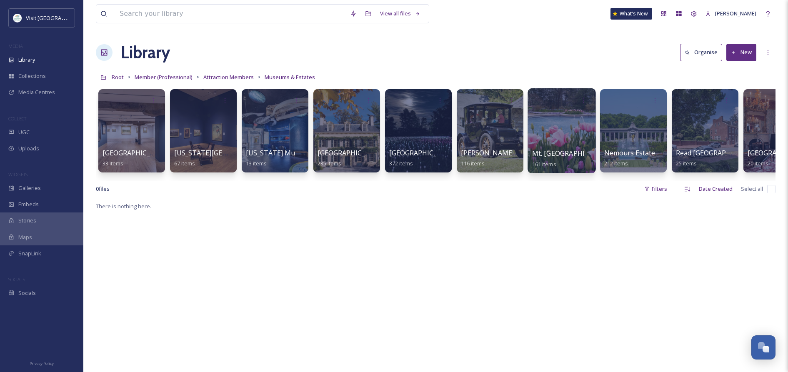
click at [539, 151] on span "Mt. [GEOGRAPHIC_DATA]" at bounding box center [572, 153] width 80 height 9
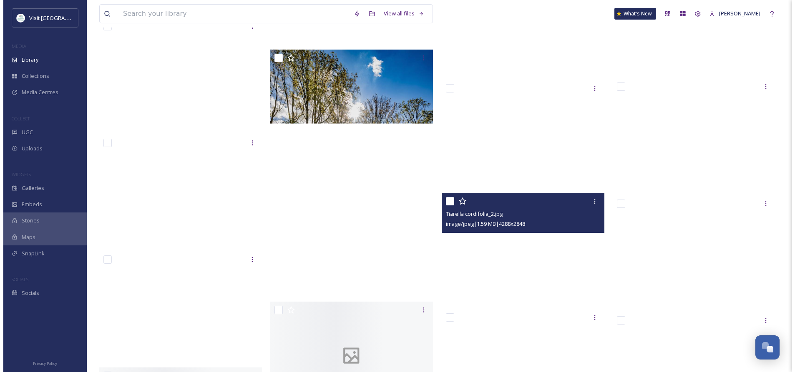
scroll to position [5633, 0]
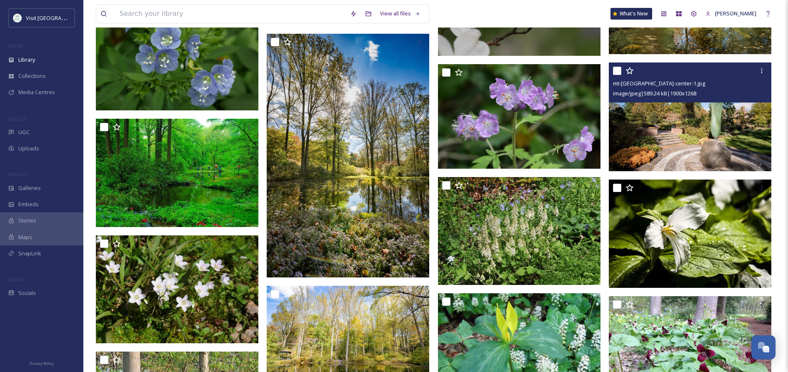
click at [697, 136] on img at bounding box center [690, 117] width 163 height 108
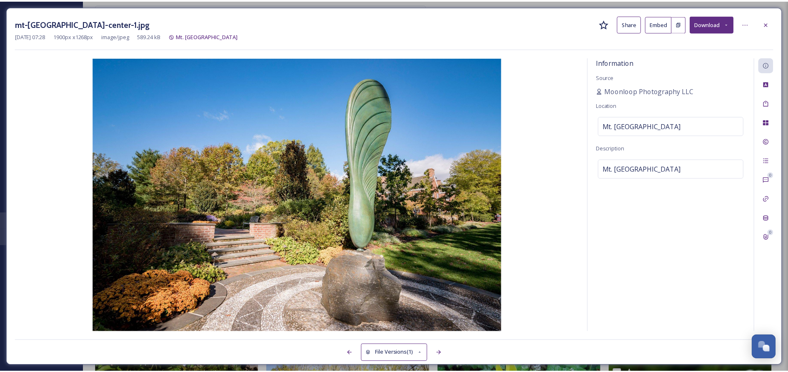
scroll to position [5686, 0]
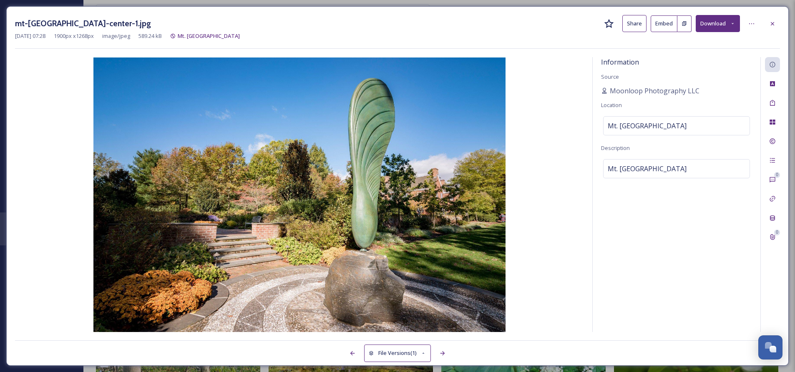
click at [636, 24] on button "Share" at bounding box center [634, 23] width 24 height 17
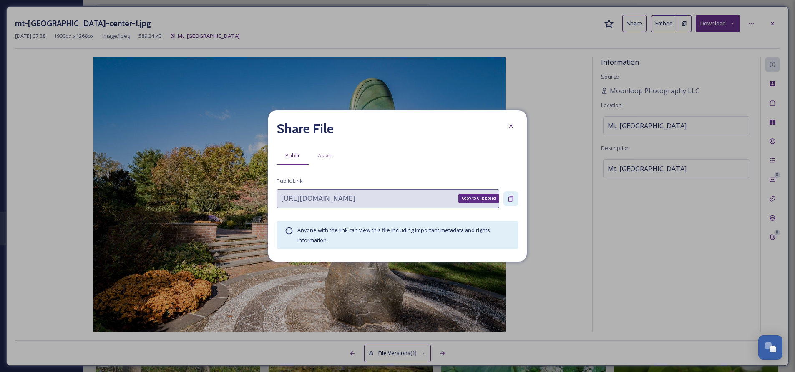
click at [511, 198] on icon at bounding box center [510, 198] width 5 height 5
click at [511, 127] on icon at bounding box center [510, 126] width 3 height 3
click at [511, 127] on img at bounding box center [299, 195] width 569 height 275
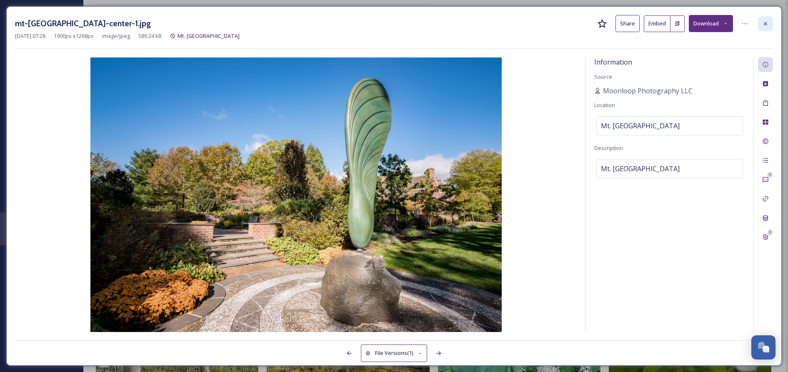
click at [766, 24] on icon at bounding box center [765, 23] width 7 height 7
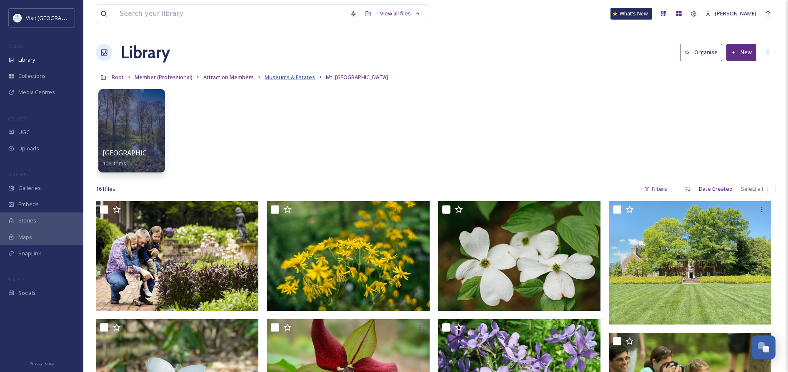
click at [284, 78] on span "Museums & Estates" at bounding box center [290, 77] width 50 height 8
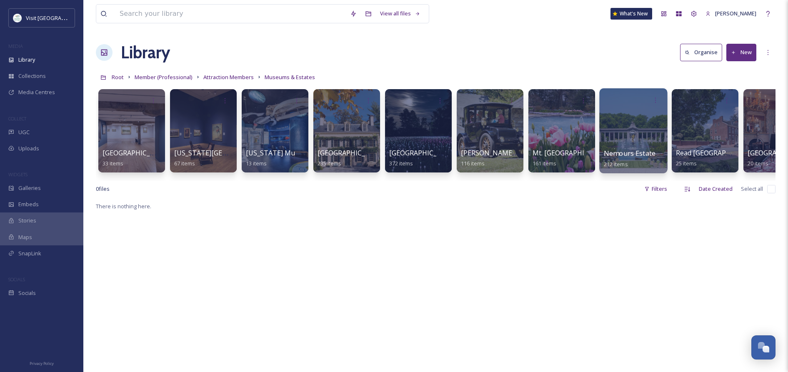
click at [624, 150] on span "Nemours Estate" at bounding box center [630, 153] width 52 height 9
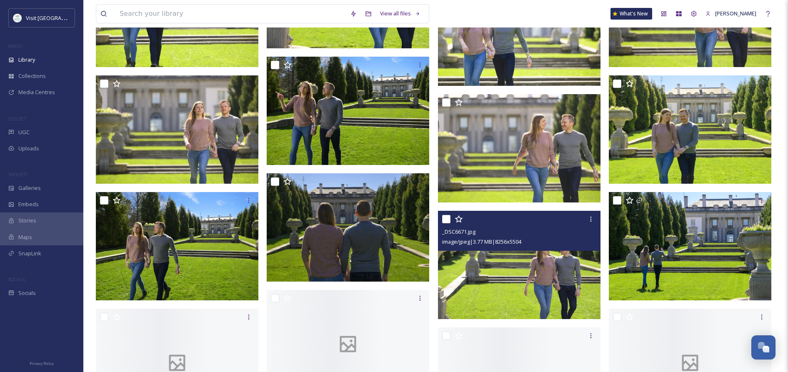
scroll to position [1106, 0]
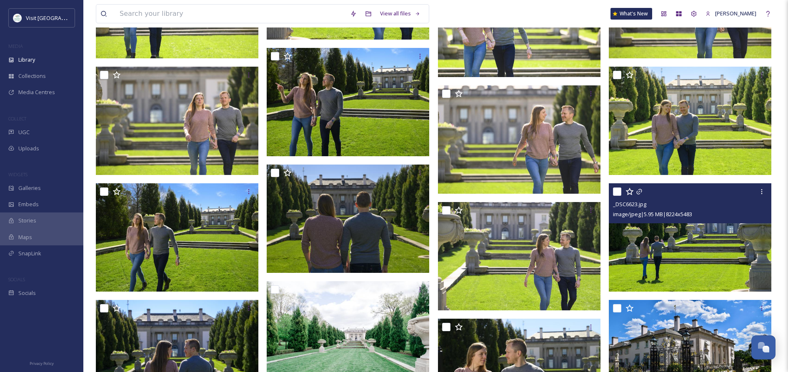
click at [684, 250] on img at bounding box center [690, 237] width 163 height 108
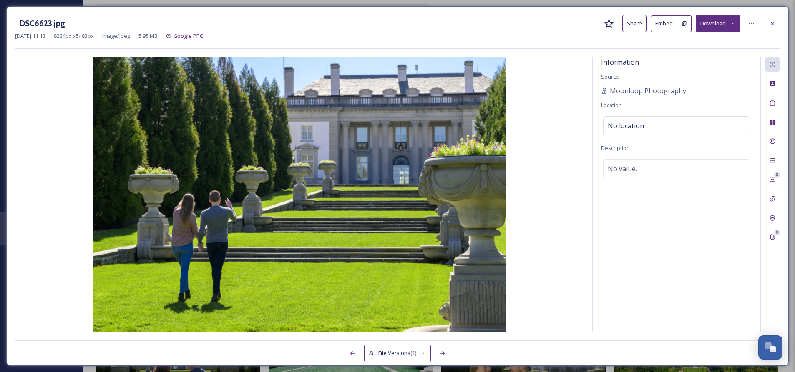
click at [635, 25] on button "Share" at bounding box center [634, 23] width 24 height 17
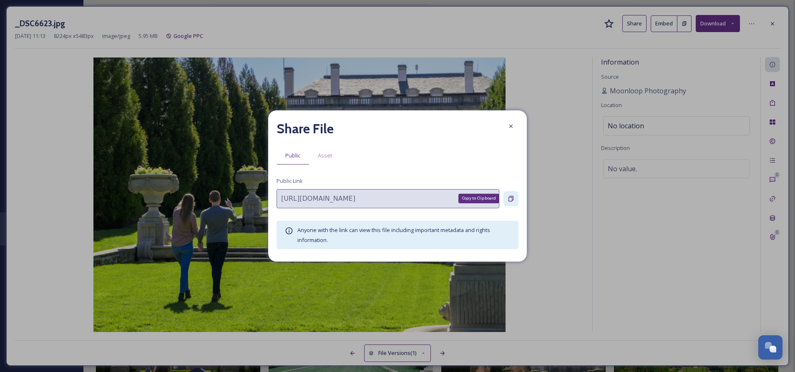
click at [512, 200] on icon at bounding box center [510, 198] width 5 height 5
click at [509, 126] on icon at bounding box center [510, 126] width 7 height 7
click at [509, 126] on img at bounding box center [299, 195] width 569 height 275
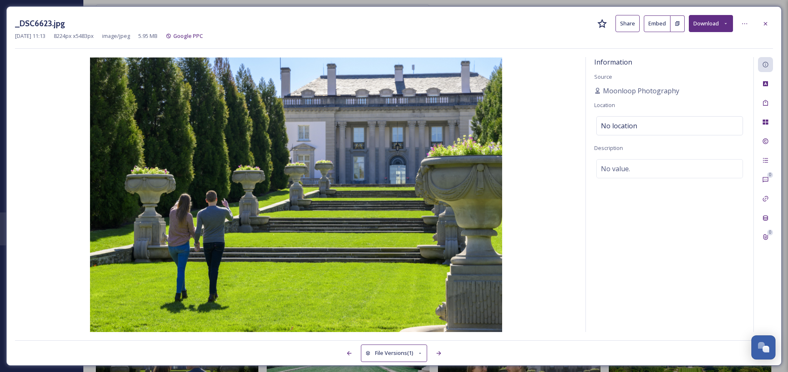
scroll to position [1106, 0]
click at [765, 25] on icon at bounding box center [765, 23] width 7 height 7
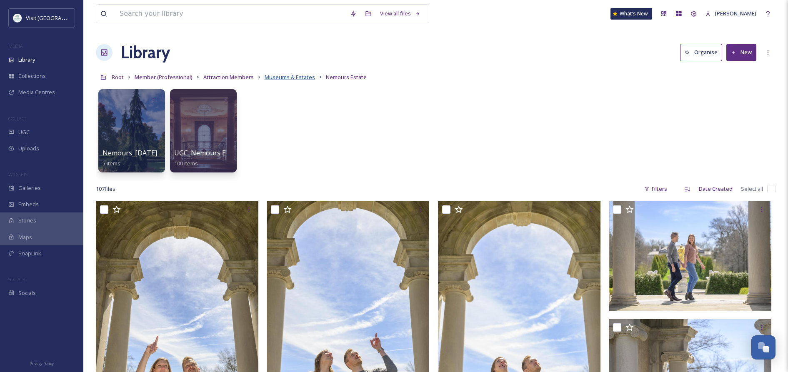
click at [281, 74] on span "Museums & Estates" at bounding box center [290, 77] width 50 height 8
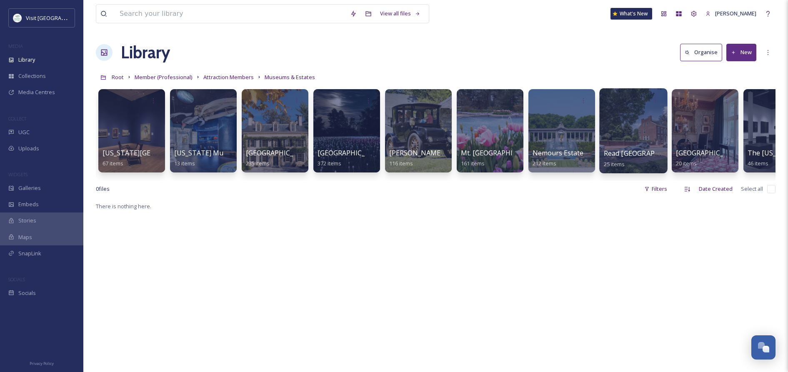
scroll to position [0, 82]
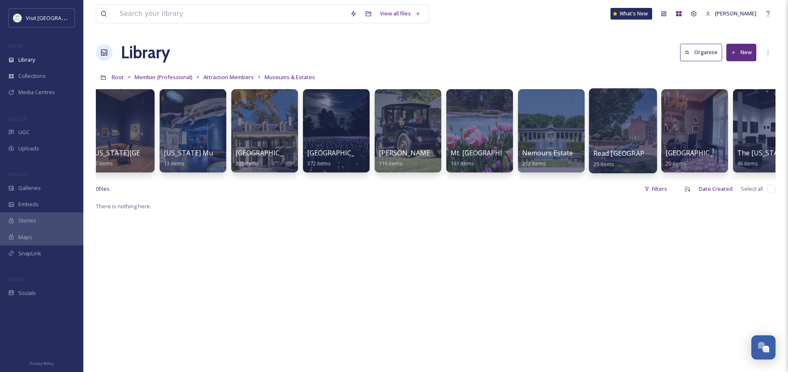
click at [621, 150] on span "Read [GEOGRAPHIC_DATA]" at bounding box center [637, 153] width 86 height 9
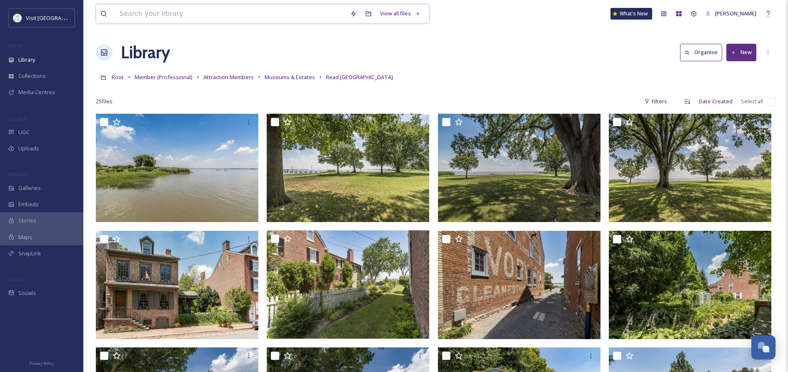
click at [167, 16] on input at bounding box center [230, 14] width 231 height 18
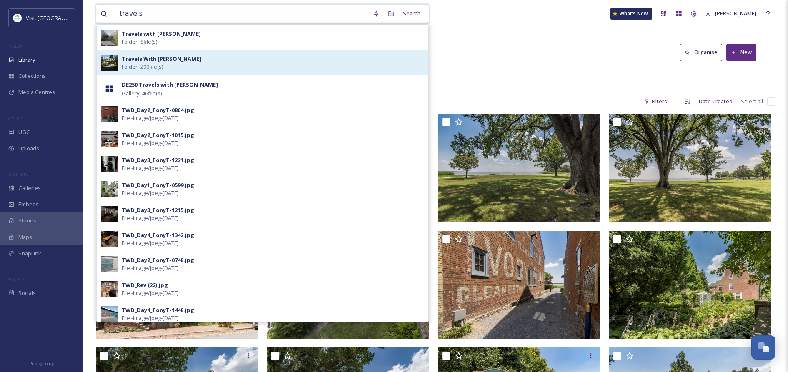
type input "travels"
click at [130, 63] on span "Folder - 290 file(s)" at bounding box center [142, 67] width 41 height 8
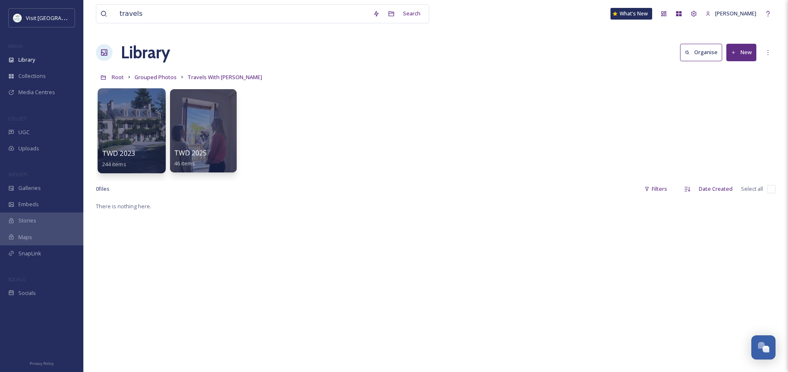
click at [135, 140] on div at bounding box center [132, 130] width 68 height 85
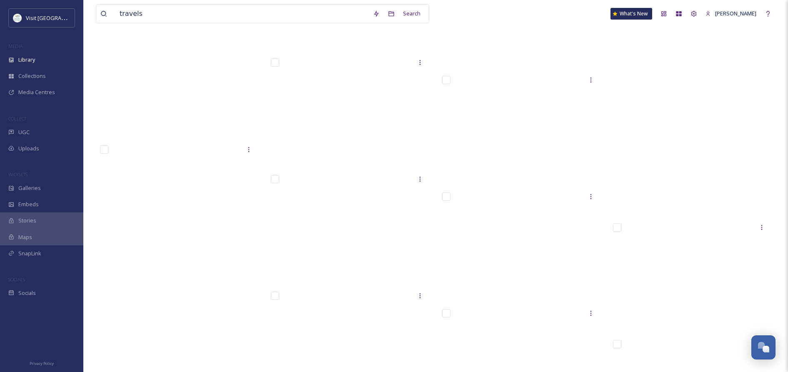
scroll to position [8298, 0]
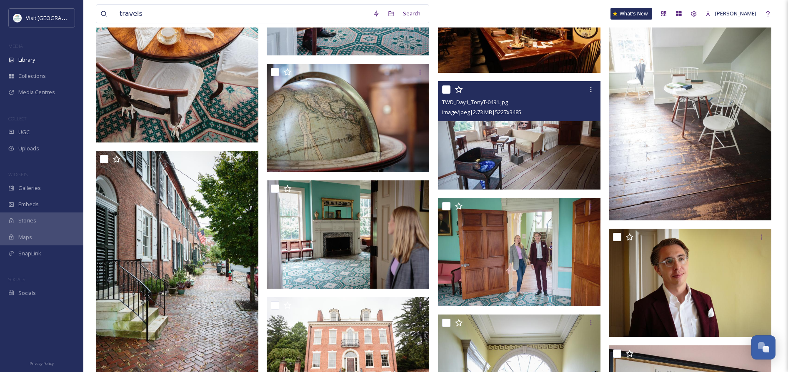
click at [525, 147] on img at bounding box center [519, 135] width 163 height 108
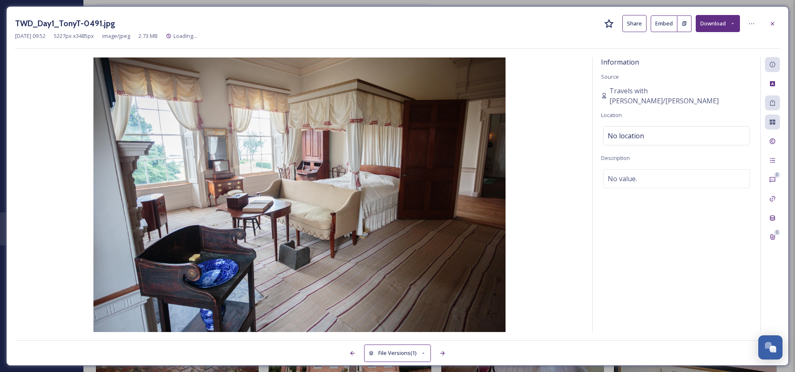
click at [637, 21] on button "Share" at bounding box center [634, 23] width 24 height 17
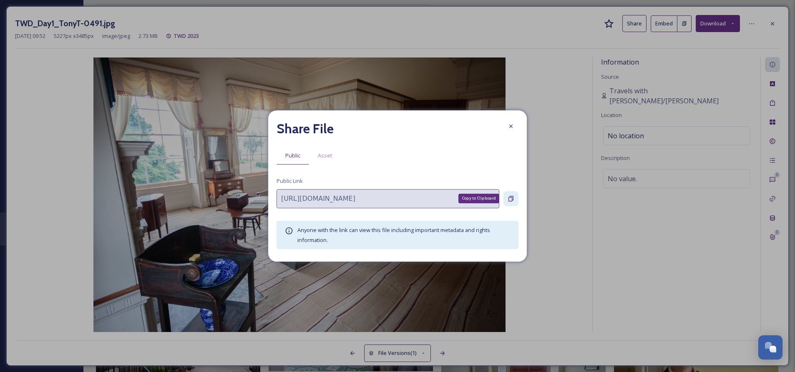
click at [511, 198] on icon at bounding box center [510, 198] width 5 height 5
click at [511, 126] on icon at bounding box center [510, 126] width 3 height 3
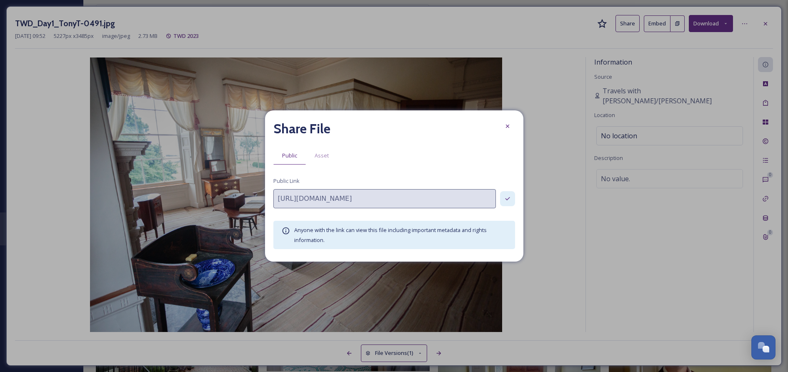
click at [511, 126] on img at bounding box center [296, 195] width 562 height 275
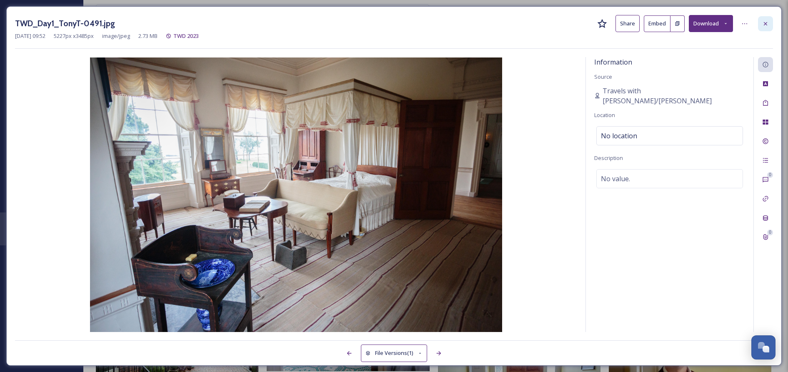
click at [766, 24] on icon at bounding box center [765, 23] width 3 height 3
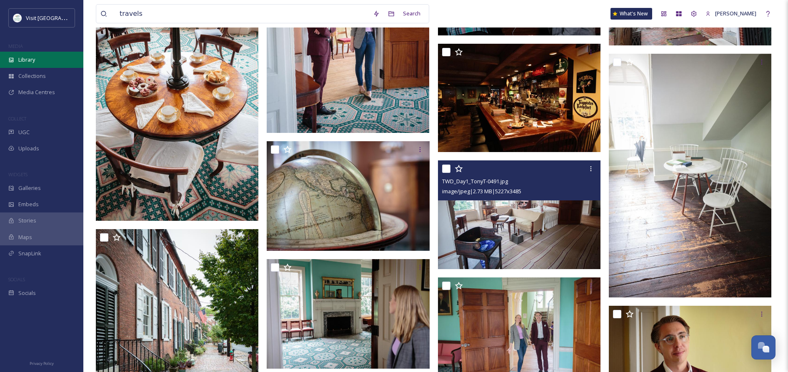
click at [33, 58] on span "Library" at bounding box center [26, 60] width 17 height 8
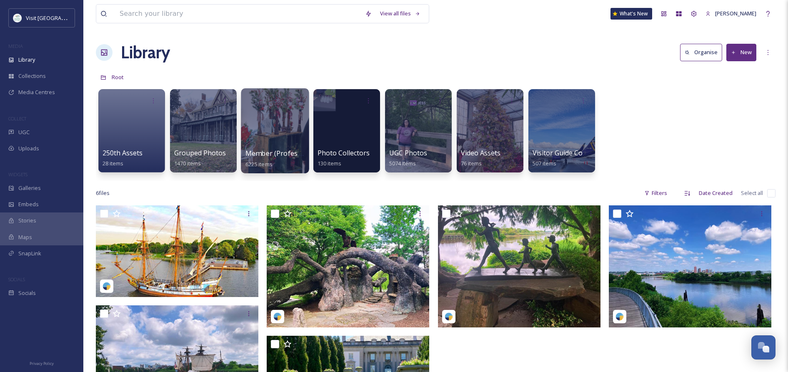
click at [266, 137] on div at bounding box center [275, 130] width 68 height 85
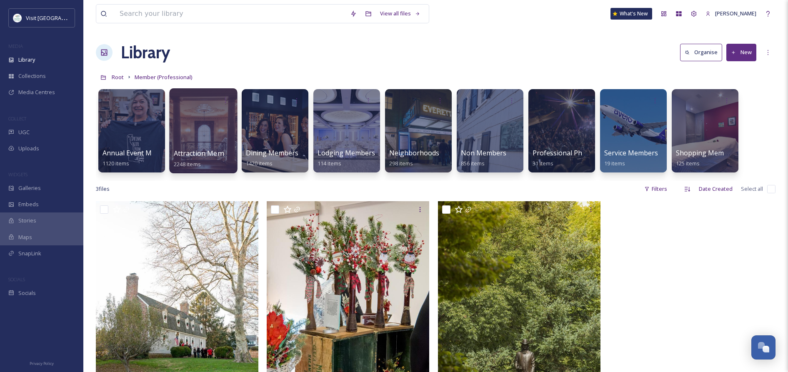
click at [211, 148] on div at bounding box center [203, 130] width 68 height 85
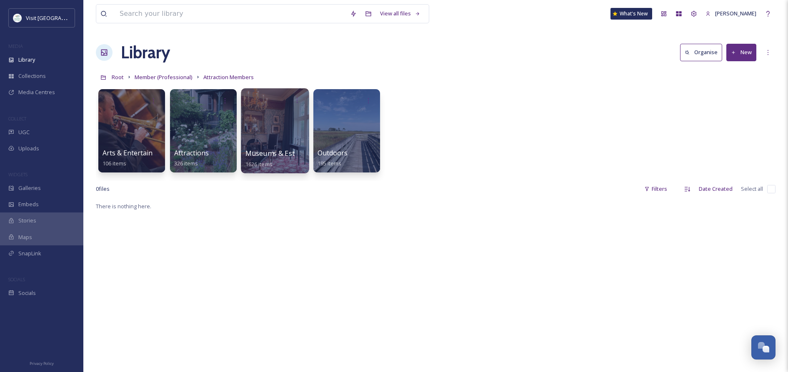
click at [276, 158] on div "Museums & Estates 1626 items" at bounding box center [276, 158] width 60 height 21
click at [283, 152] on span "Museums & Estates" at bounding box center [277, 153] width 63 height 9
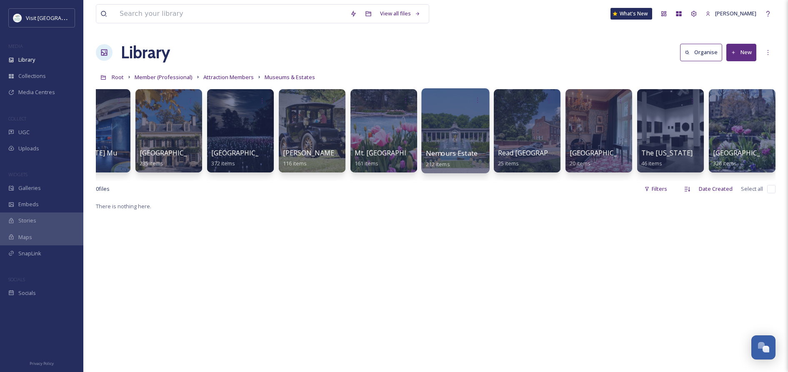
scroll to position [0, 180]
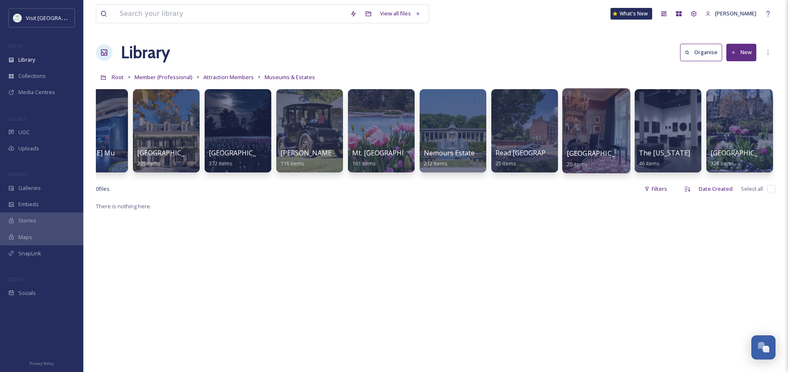
click at [592, 145] on div at bounding box center [596, 130] width 68 height 85
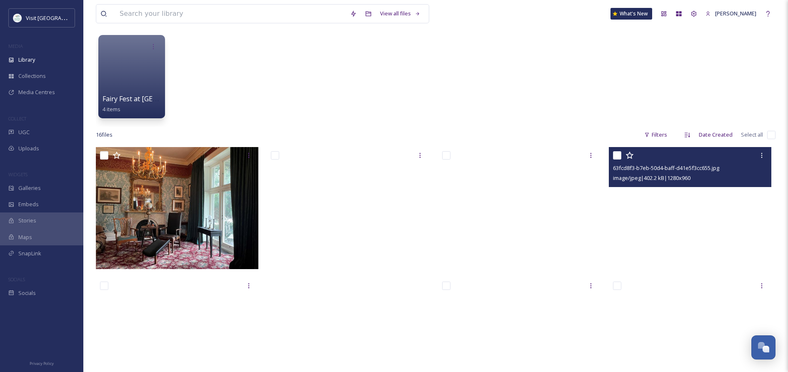
scroll to position [85, 0]
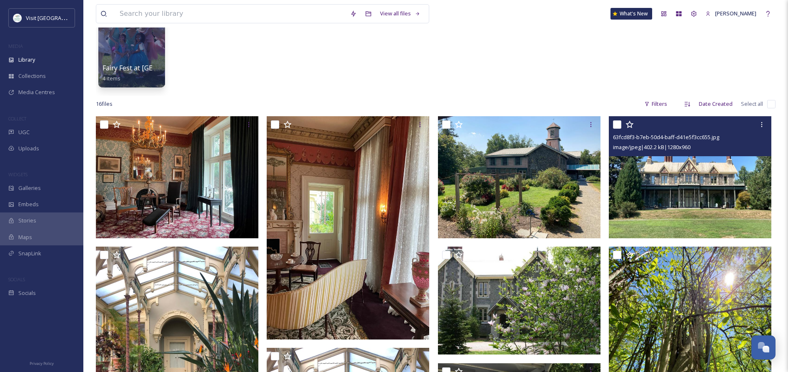
click at [664, 212] on img at bounding box center [690, 177] width 163 height 122
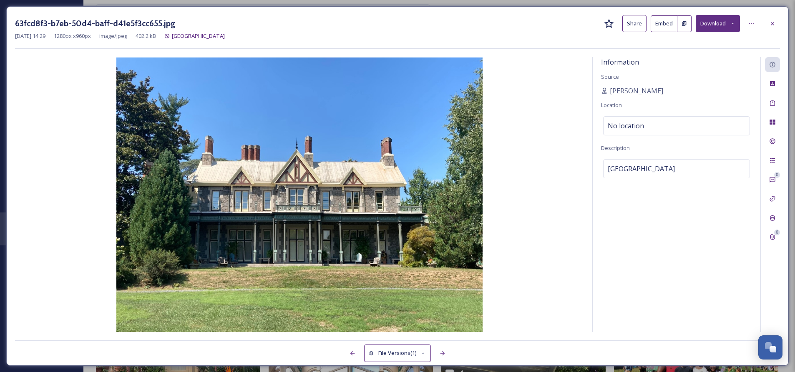
click at [634, 24] on button "Share" at bounding box center [634, 23] width 24 height 17
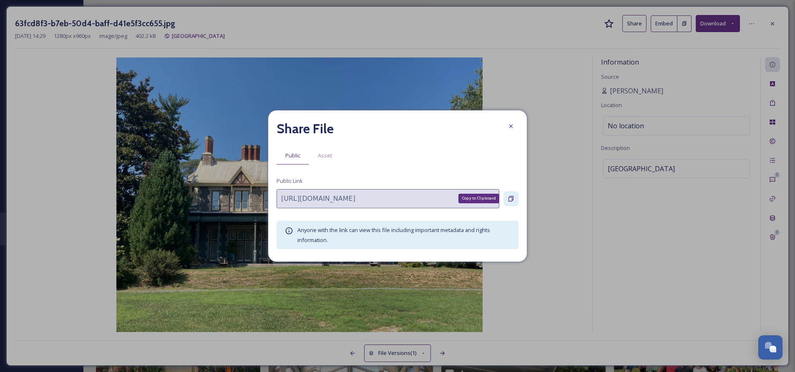
click at [511, 199] on icon at bounding box center [510, 199] width 7 height 7
click at [510, 126] on icon at bounding box center [510, 126] width 3 height 3
click at [510, 126] on img at bounding box center [299, 195] width 569 height 275
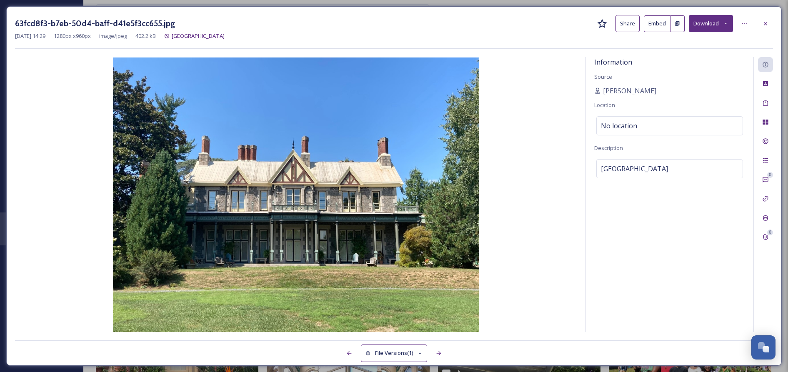
scroll to position [85, 0]
click at [762, 23] on icon at bounding box center [765, 23] width 7 height 7
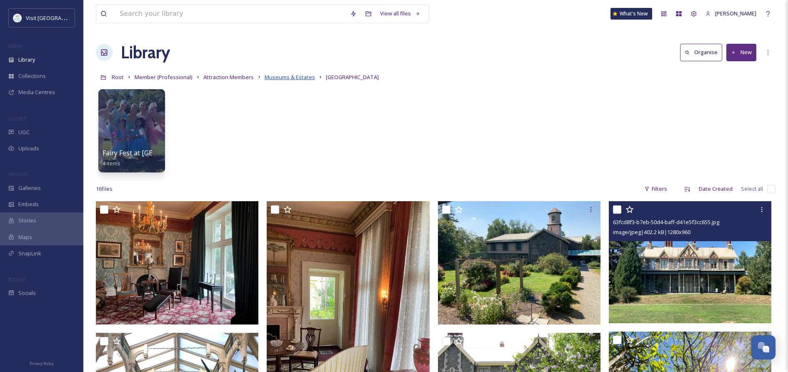
click at [286, 78] on span "Museums & Estates" at bounding box center [290, 77] width 50 height 8
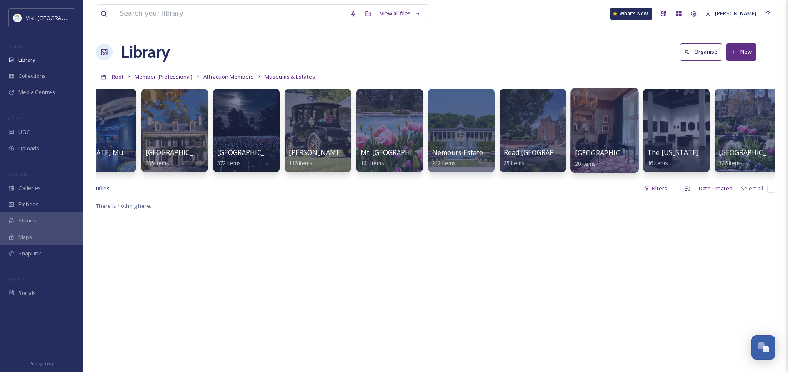
scroll to position [0, 180]
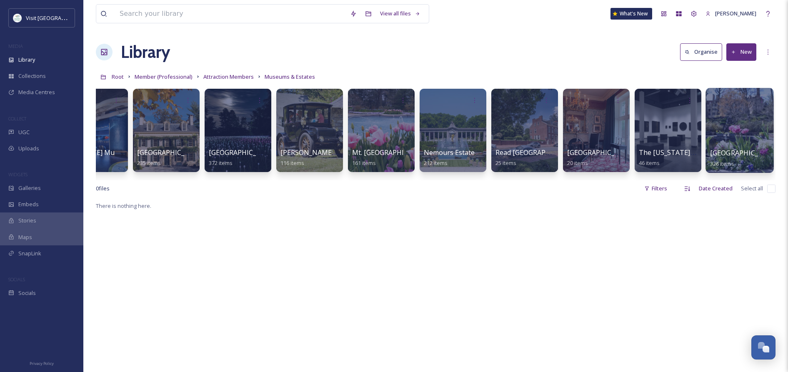
click at [727, 143] on div at bounding box center [740, 130] width 68 height 85
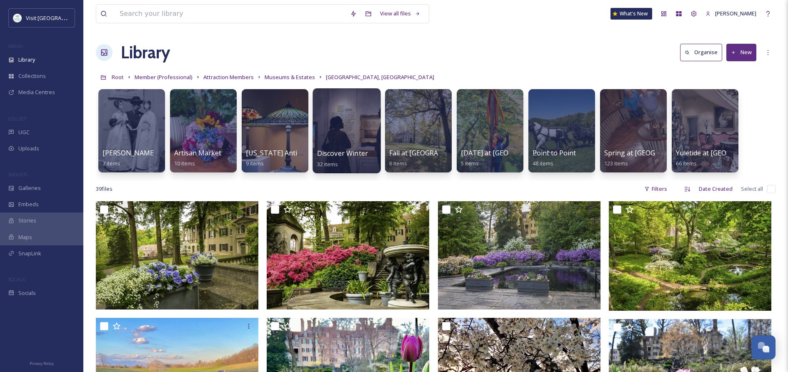
click at [359, 135] on div at bounding box center [347, 130] width 68 height 85
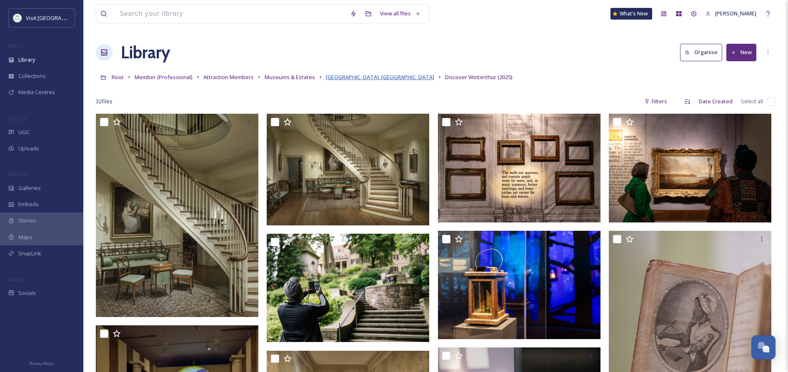
click at [391, 76] on span "[GEOGRAPHIC_DATA], [GEOGRAPHIC_DATA]" at bounding box center [380, 77] width 108 height 8
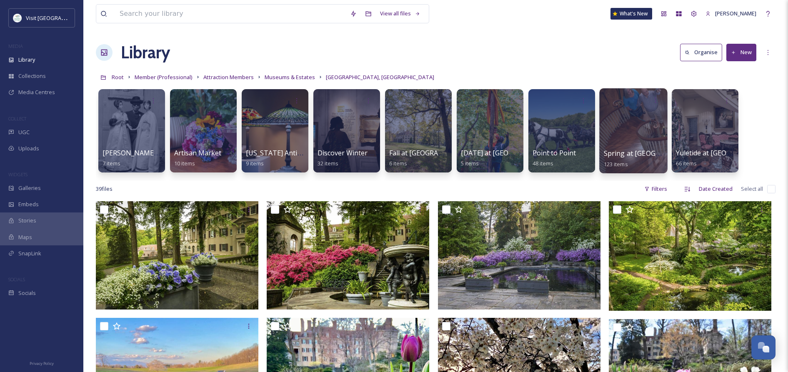
click at [641, 140] on div at bounding box center [633, 130] width 68 height 85
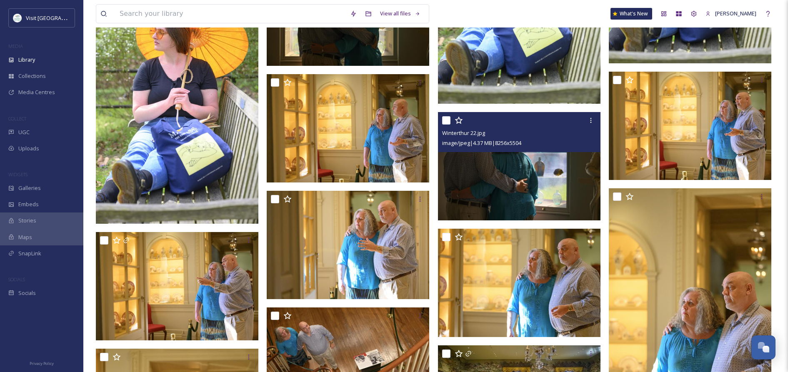
scroll to position [637, 0]
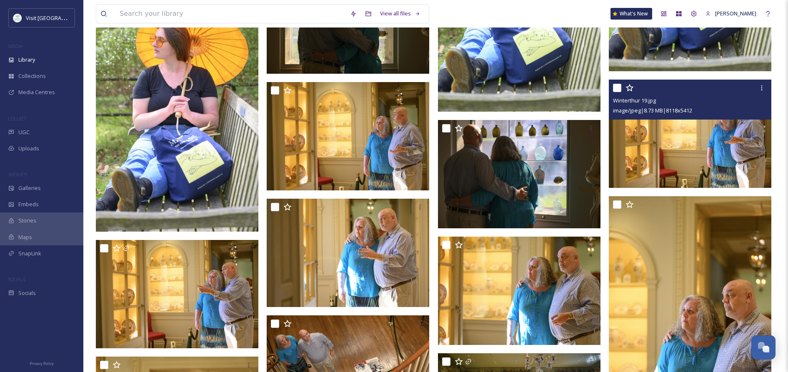
click at [708, 159] on img at bounding box center [690, 134] width 163 height 108
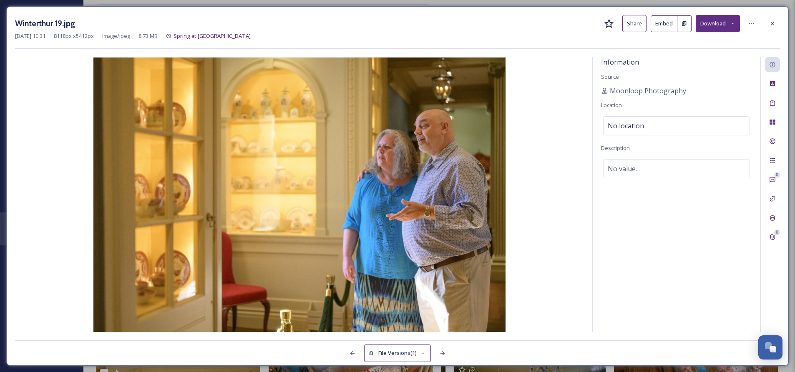
click at [631, 23] on button "Share" at bounding box center [634, 23] width 24 height 17
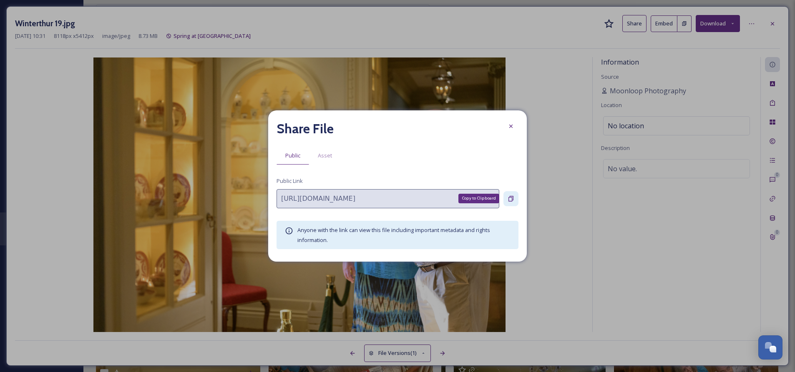
click at [512, 198] on icon at bounding box center [510, 199] width 7 height 7
click at [510, 126] on icon at bounding box center [510, 126] width 3 height 3
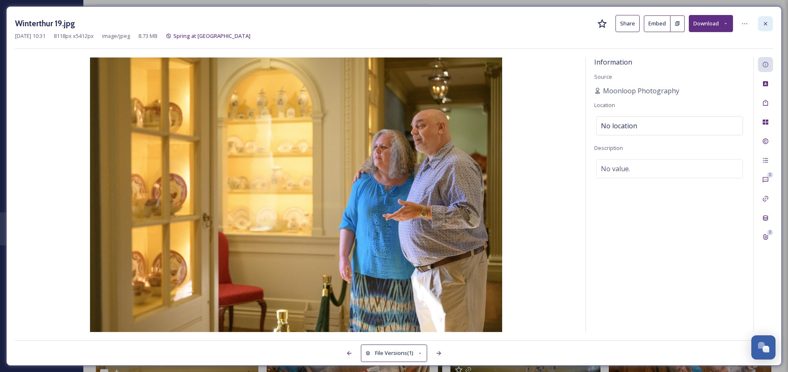
click at [767, 24] on icon at bounding box center [765, 23] width 7 height 7
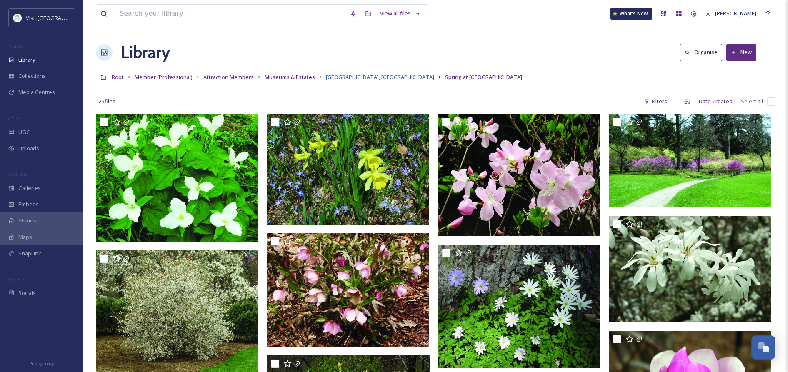
click at [403, 80] on span "[GEOGRAPHIC_DATA], [GEOGRAPHIC_DATA]" at bounding box center [380, 77] width 108 height 8
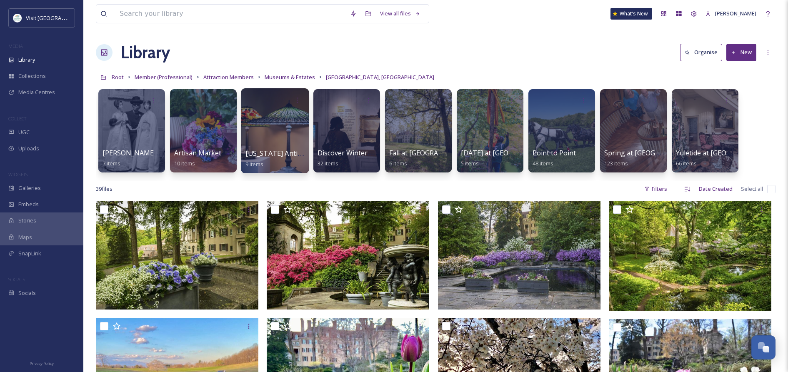
click at [279, 146] on div at bounding box center [275, 130] width 68 height 85
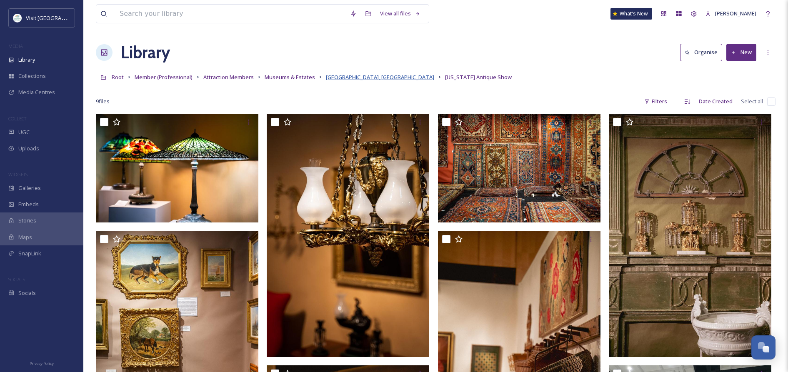
click at [398, 79] on span "[GEOGRAPHIC_DATA], [GEOGRAPHIC_DATA]" at bounding box center [380, 77] width 108 height 8
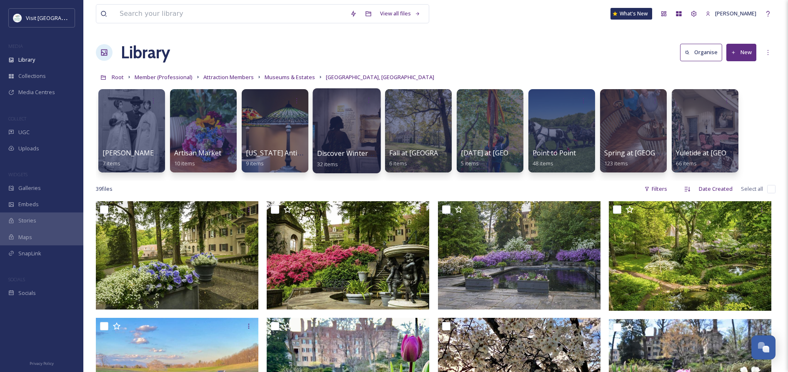
click at [354, 156] on span "Discover Winterthur (2025)" at bounding box center [360, 153] width 86 height 9
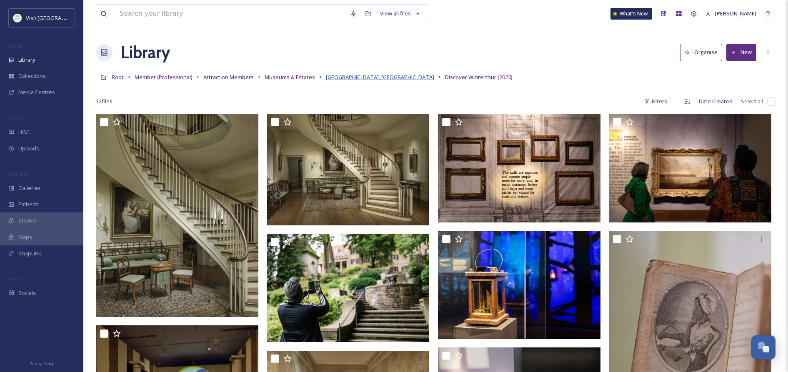
click at [348, 78] on span "[GEOGRAPHIC_DATA], [GEOGRAPHIC_DATA]" at bounding box center [380, 77] width 108 height 8
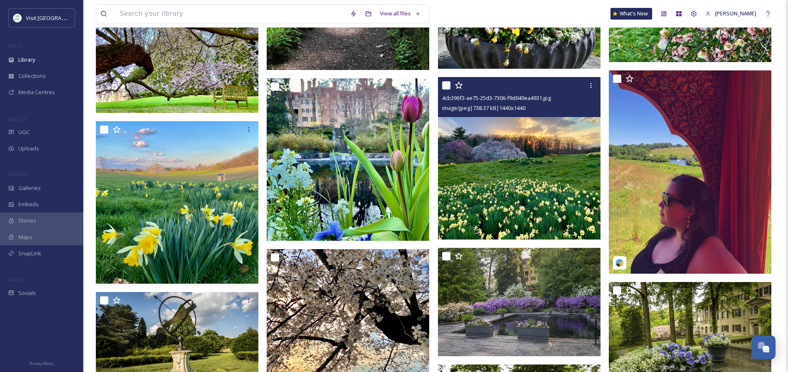
scroll to position [1001, 0]
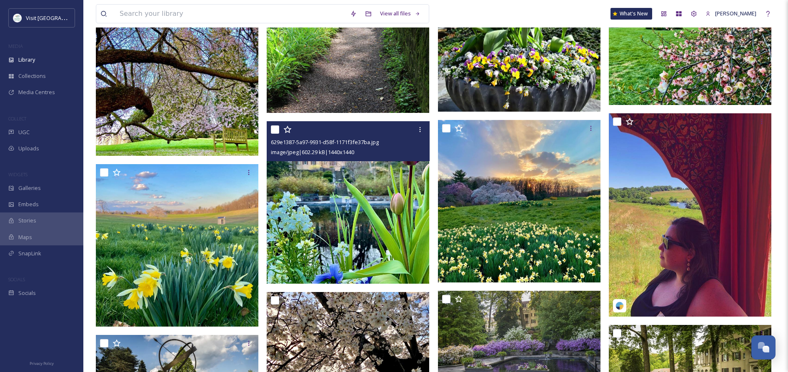
click at [361, 214] on img at bounding box center [348, 202] width 163 height 163
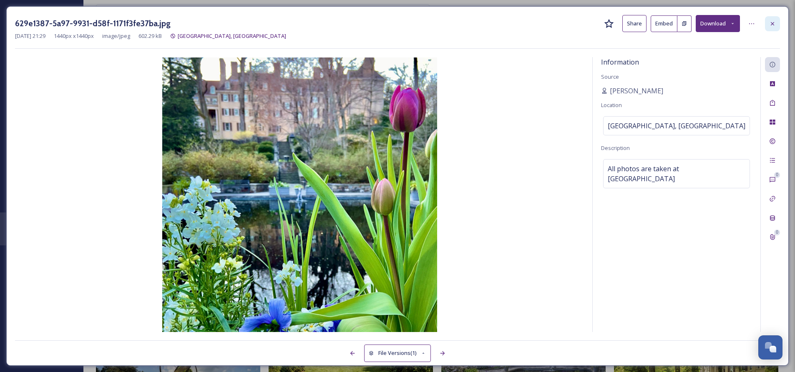
click at [772, 23] on icon at bounding box center [771, 23] width 3 height 3
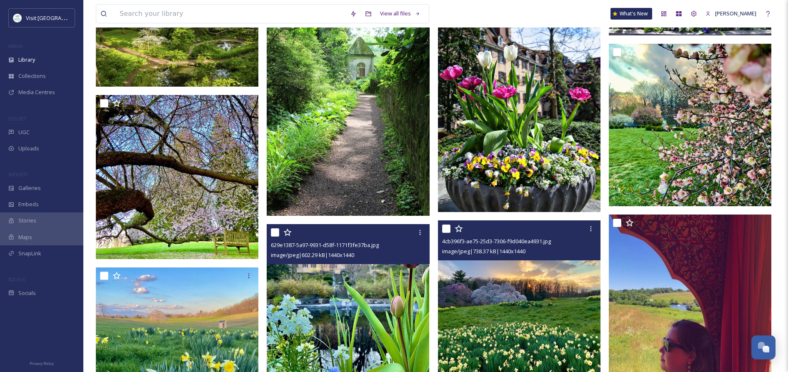
scroll to position [806, 0]
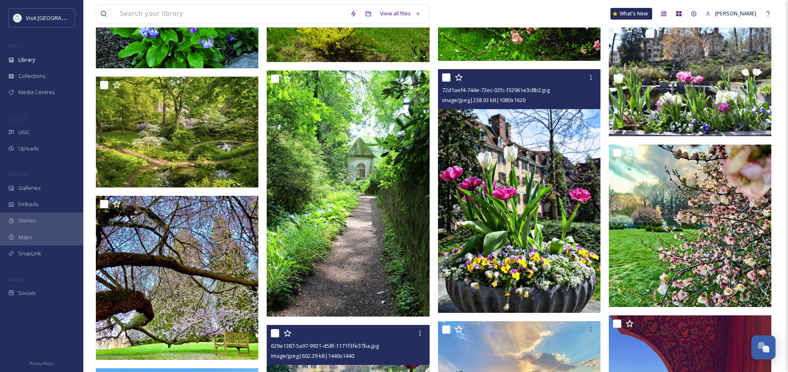
click at [533, 176] on img at bounding box center [519, 191] width 163 height 244
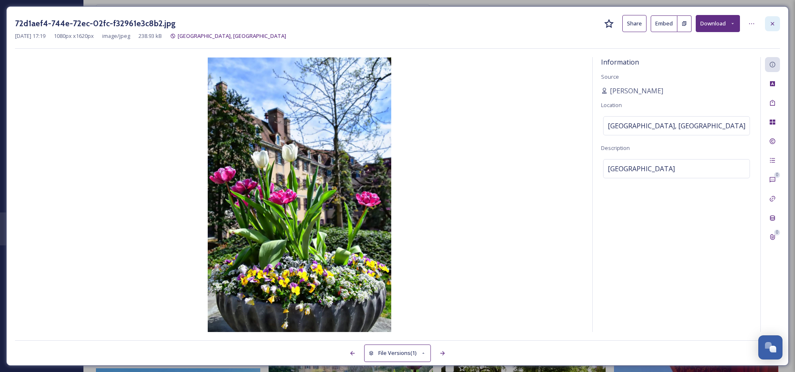
click at [772, 25] on icon at bounding box center [772, 23] width 7 height 7
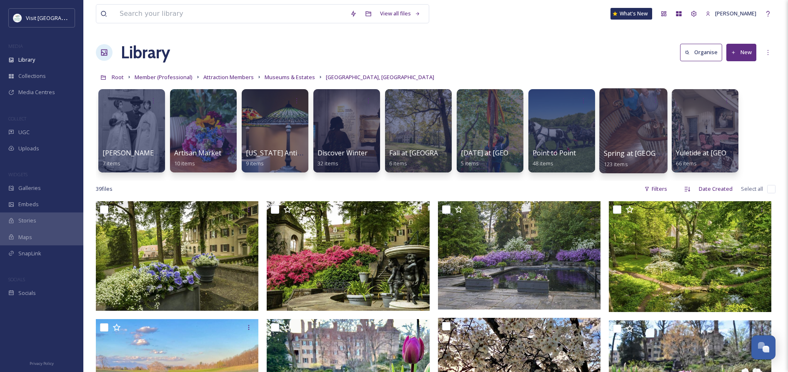
click at [629, 153] on span "Spring at [GEOGRAPHIC_DATA]" at bounding box center [654, 153] width 100 height 9
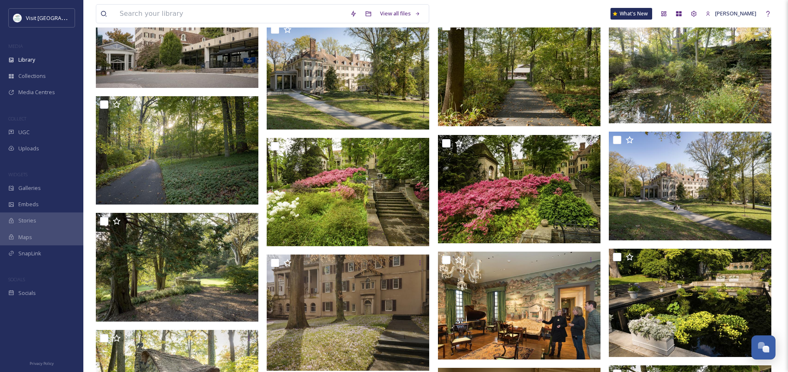
scroll to position [3308, 0]
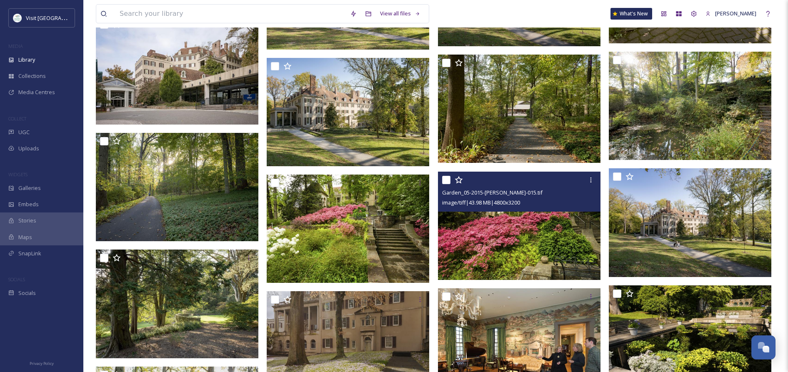
click at [518, 232] on img at bounding box center [519, 225] width 163 height 108
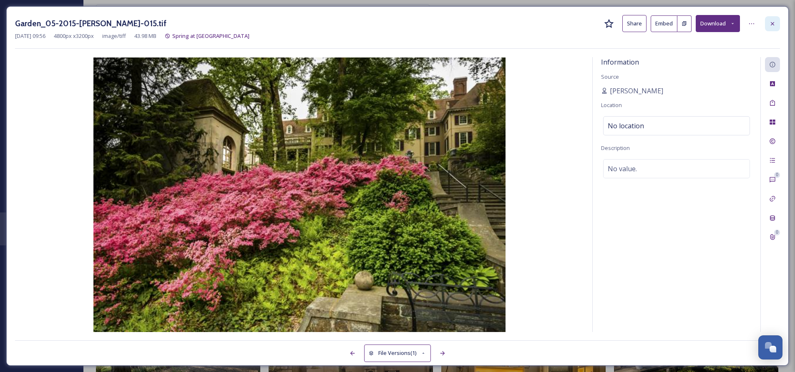
click at [771, 24] on icon at bounding box center [772, 23] width 7 height 7
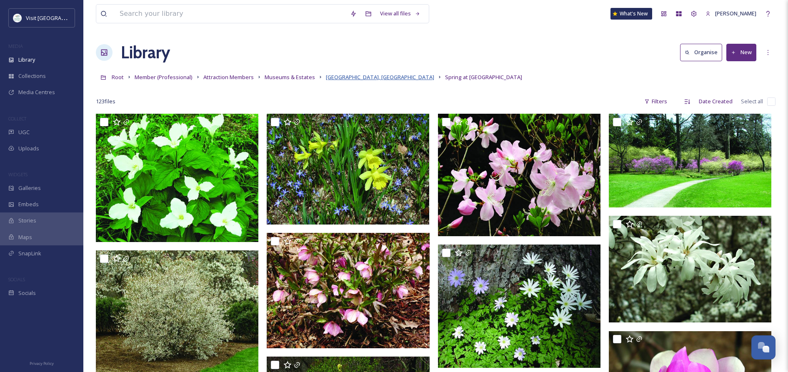
click at [338, 76] on span "[GEOGRAPHIC_DATA], [GEOGRAPHIC_DATA]" at bounding box center [380, 77] width 108 height 8
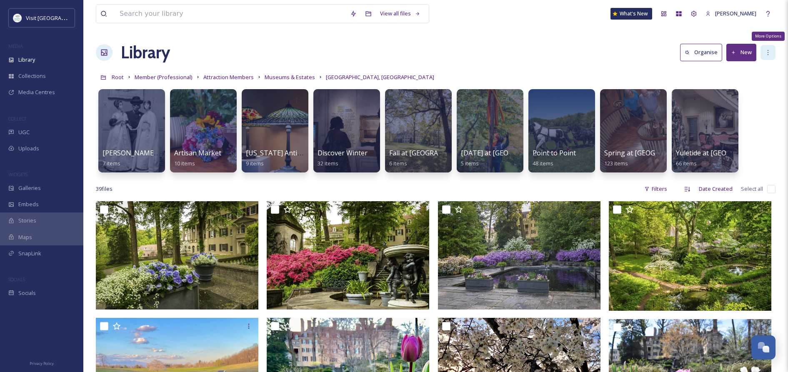
click at [770, 54] on icon at bounding box center [768, 52] width 7 height 7
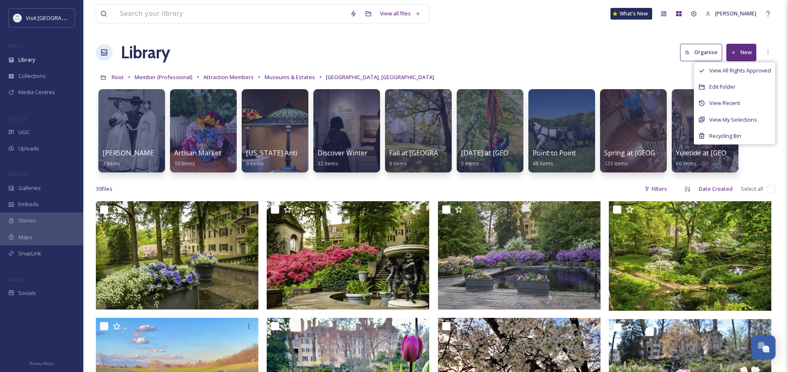
click at [586, 55] on div "Library Organise New View All Rights Approved Edit Folder View Recent View My S…" at bounding box center [436, 52] width 680 height 25
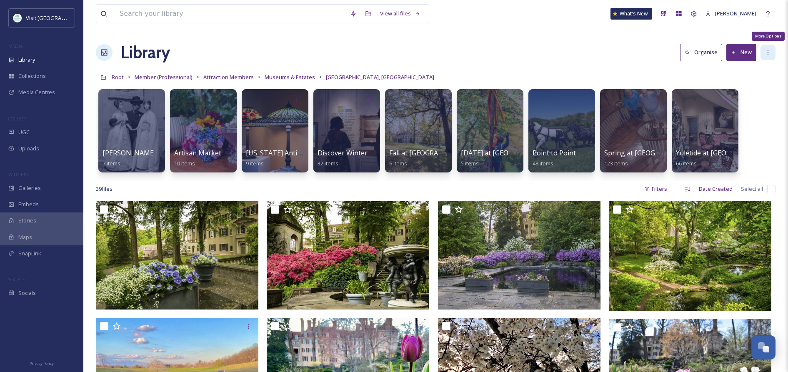
click at [769, 52] on icon at bounding box center [768, 52] width 7 height 7
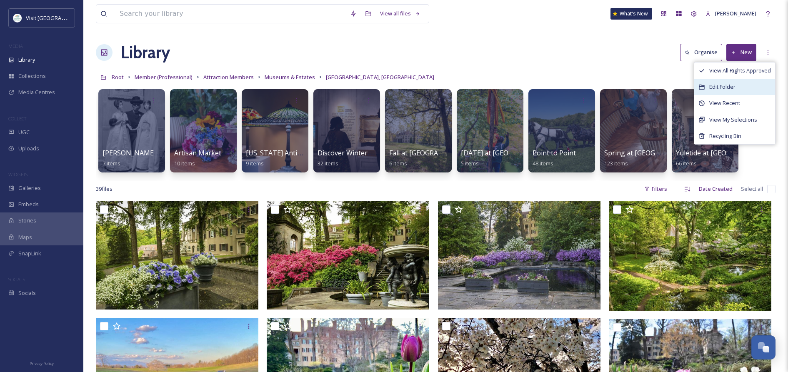
click at [734, 85] on span "Edit Folder" at bounding box center [722, 87] width 26 height 8
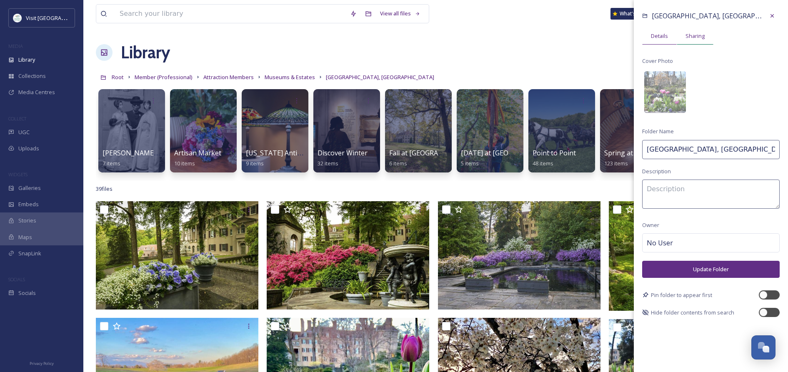
click at [699, 37] on span "Sharing" at bounding box center [695, 36] width 19 height 8
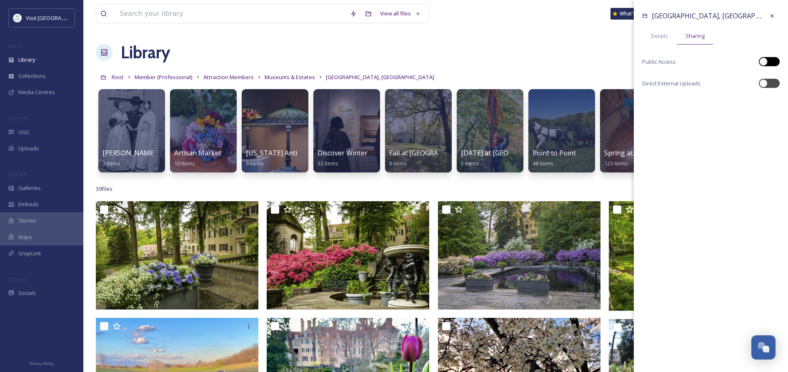
click at [775, 60] on div at bounding box center [774, 62] width 4 height 4
checkbox input "true"
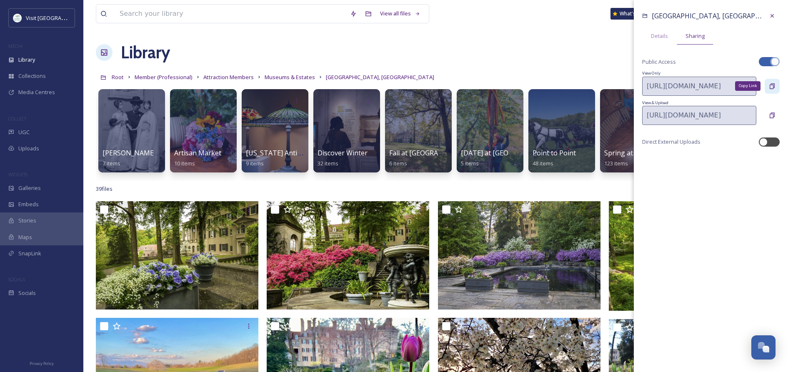
click at [771, 87] on icon at bounding box center [772, 86] width 7 height 7
click at [234, 78] on span "Attraction Members" at bounding box center [228, 77] width 50 height 8
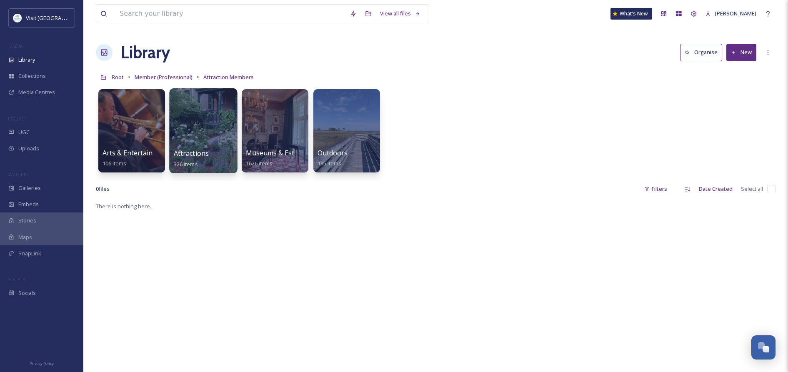
click at [210, 147] on div at bounding box center [203, 130] width 68 height 85
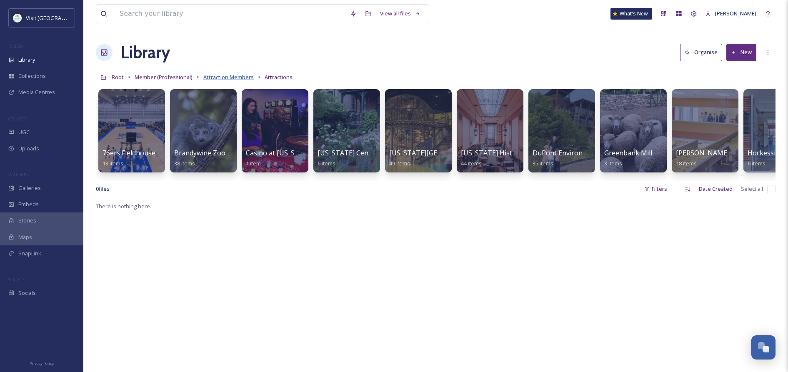
click at [224, 77] on span "Attraction Members" at bounding box center [228, 77] width 50 height 8
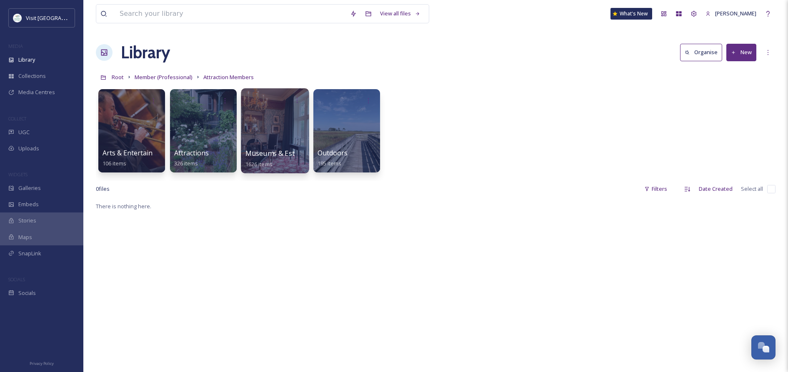
click at [268, 135] on div at bounding box center [275, 130] width 68 height 85
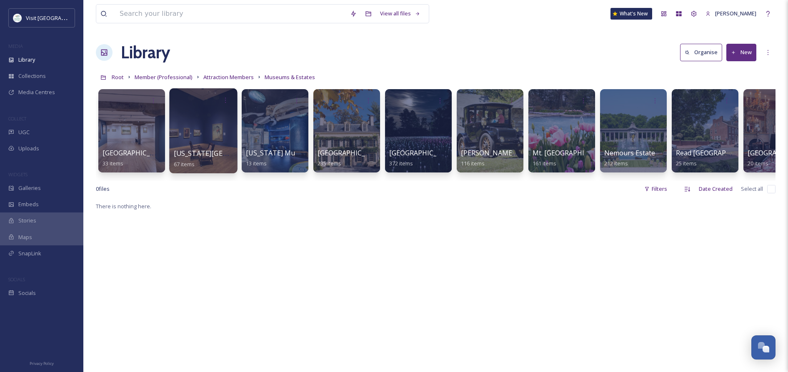
click at [202, 141] on div at bounding box center [203, 130] width 68 height 85
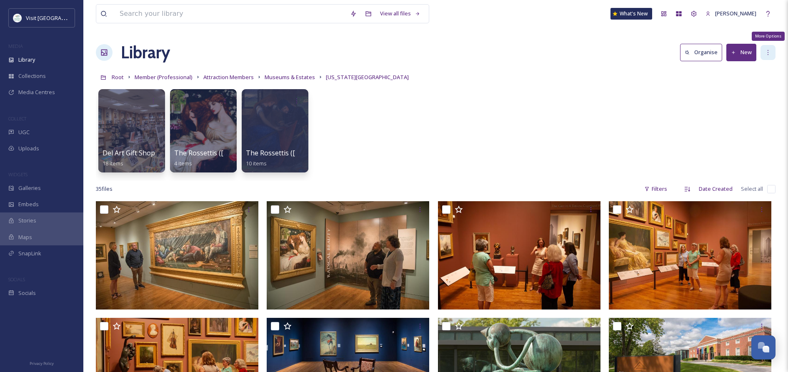
click at [769, 50] on icon at bounding box center [768, 52] width 7 height 7
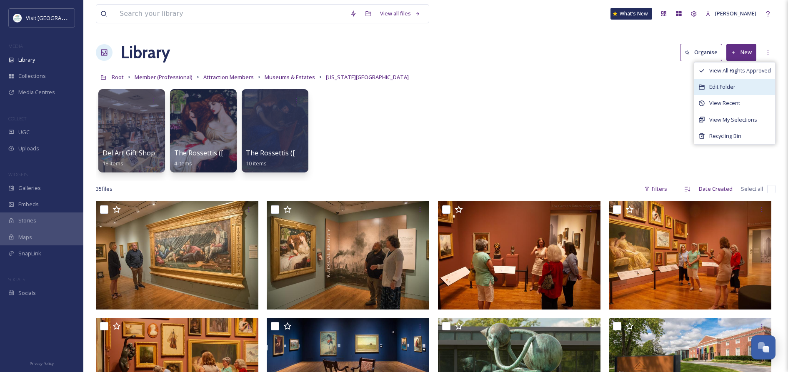
click at [726, 87] on span "Edit Folder" at bounding box center [722, 87] width 26 height 8
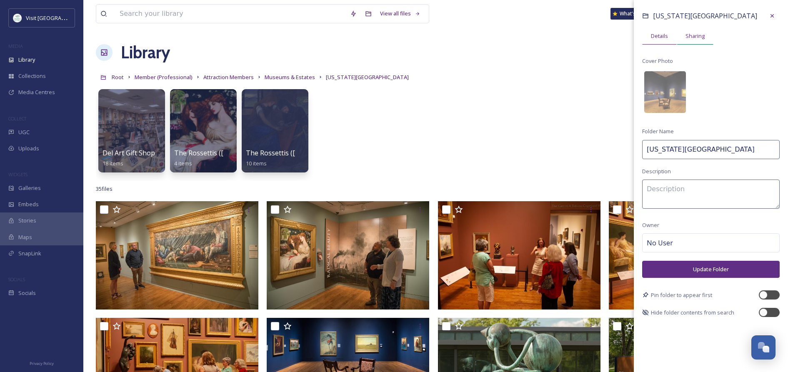
click at [696, 36] on span "Sharing" at bounding box center [695, 36] width 19 height 8
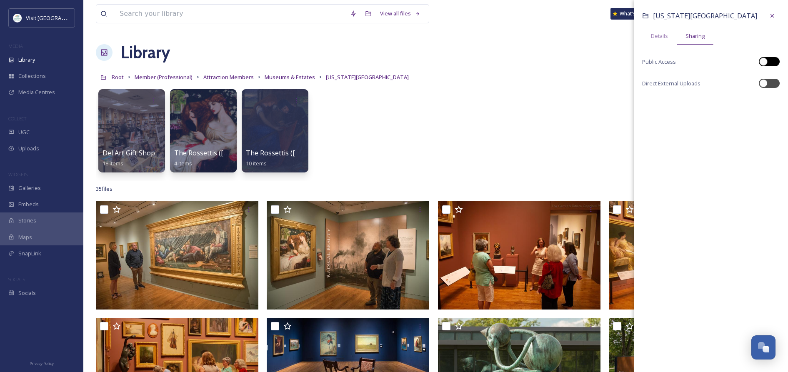
click at [773, 61] on div at bounding box center [774, 62] width 4 height 4
checkbox input "true"
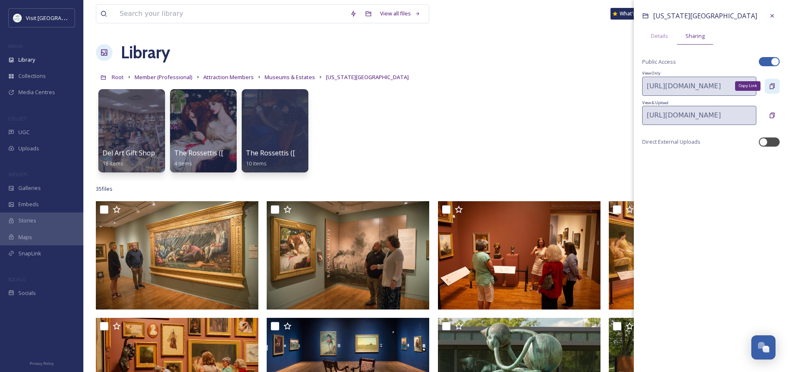
click at [772, 87] on icon at bounding box center [772, 86] width 7 height 7
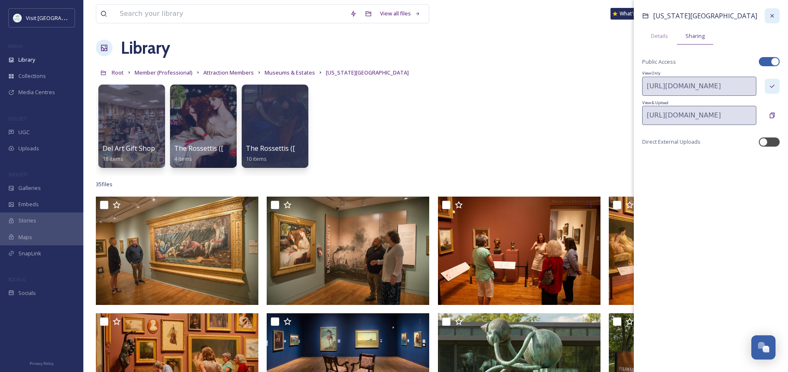
click at [774, 14] on icon at bounding box center [772, 15] width 3 height 3
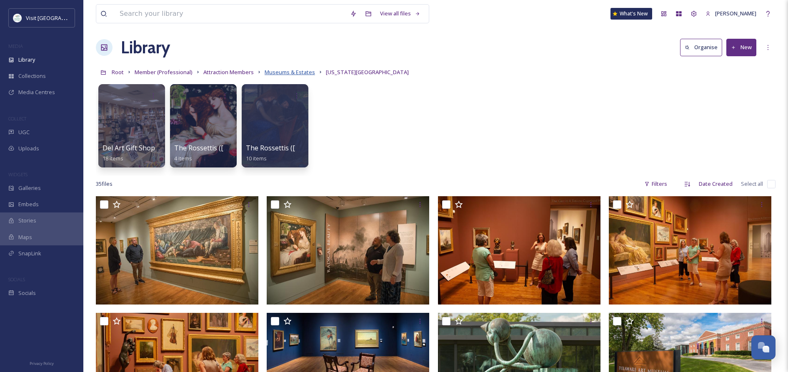
scroll to position [0, 0]
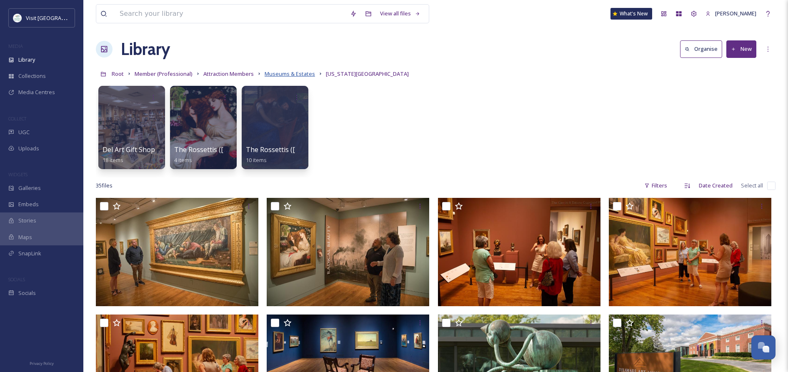
click at [297, 73] on span "Museums & Estates" at bounding box center [290, 74] width 50 height 8
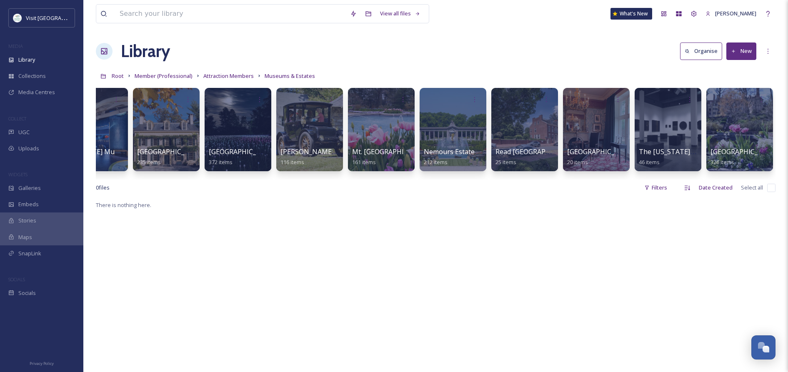
scroll to position [1, 0]
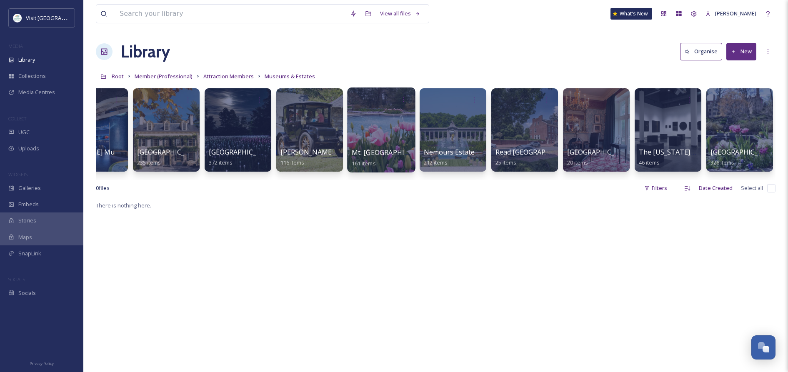
click at [381, 137] on div at bounding box center [381, 130] width 68 height 85
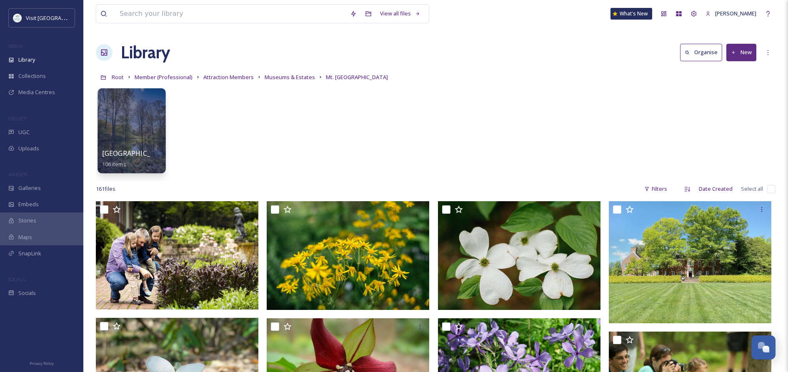
click at [145, 140] on div at bounding box center [132, 130] width 68 height 85
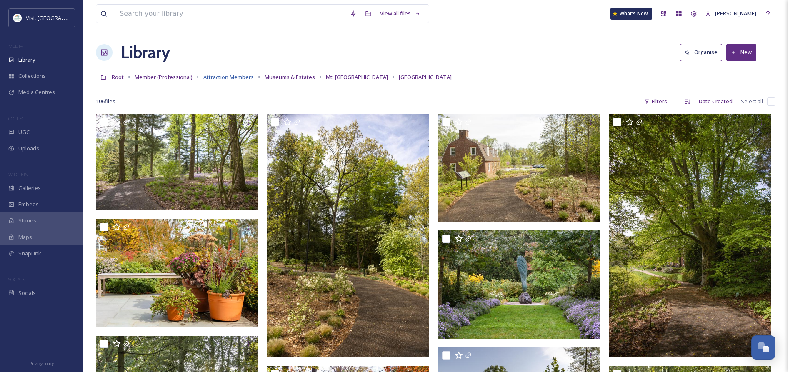
click at [230, 78] on span "Attraction Members" at bounding box center [228, 77] width 50 height 8
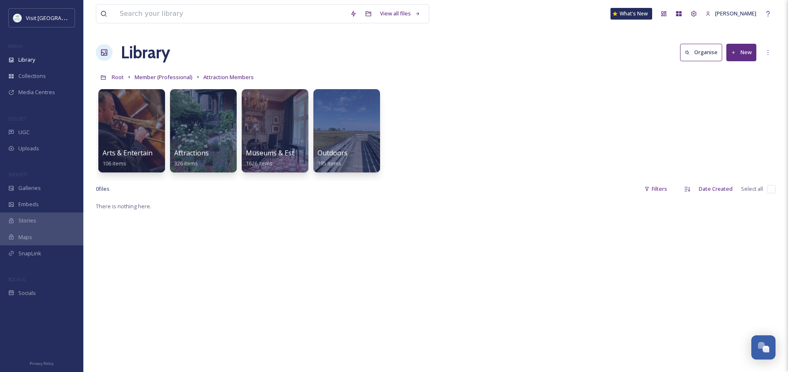
scroll to position [0, 0]
click at [138, 140] on div at bounding box center [132, 130] width 68 height 85
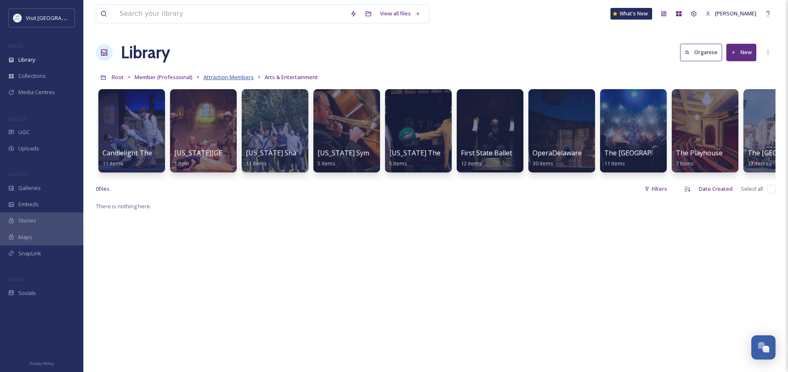
click at [224, 78] on span "Attraction Members" at bounding box center [228, 77] width 50 height 8
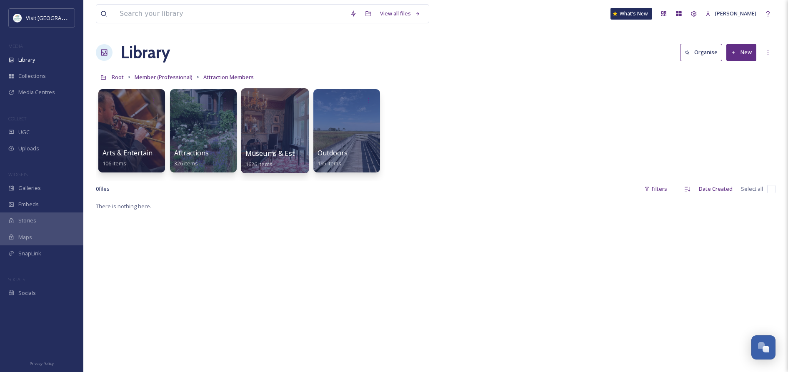
click at [269, 146] on div at bounding box center [275, 130] width 68 height 85
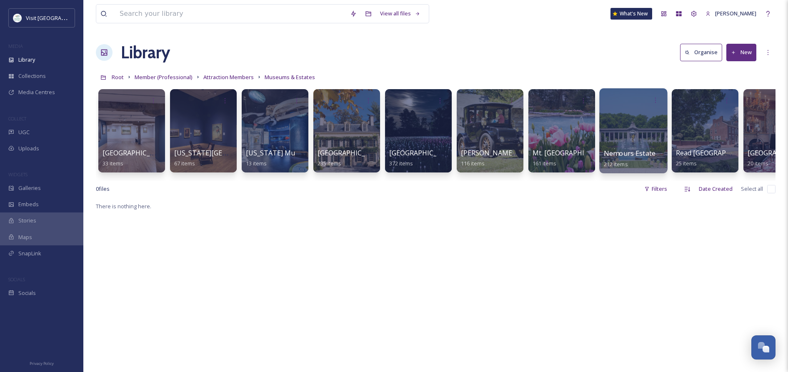
click at [637, 132] on div at bounding box center [633, 130] width 68 height 85
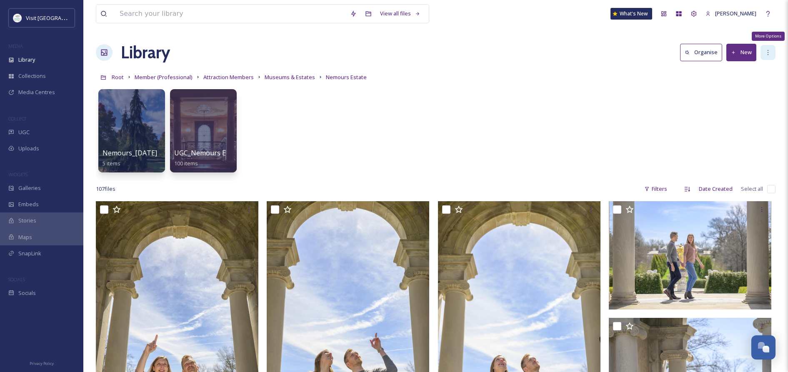
click at [768, 50] on icon at bounding box center [768, 52] width 1 height 5
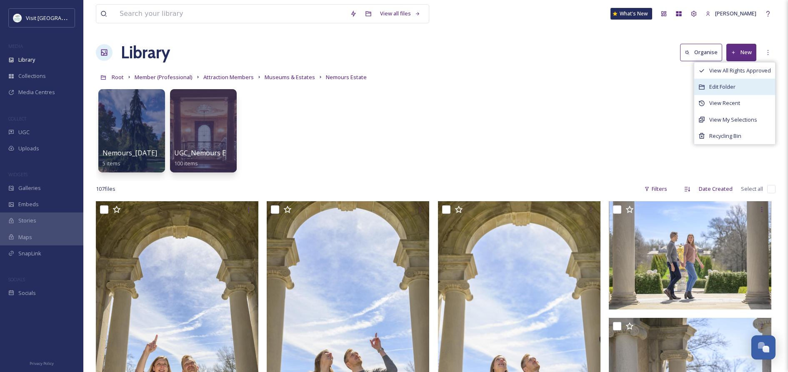
click at [725, 87] on span "Edit Folder" at bounding box center [722, 87] width 26 height 8
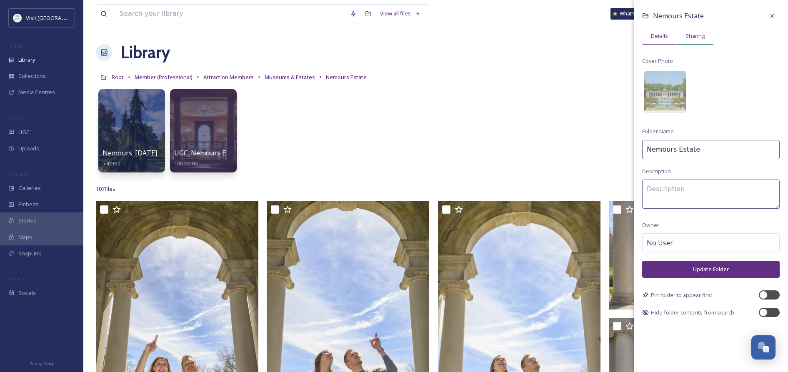
click at [703, 38] on span "Sharing" at bounding box center [695, 36] width 19 height 8
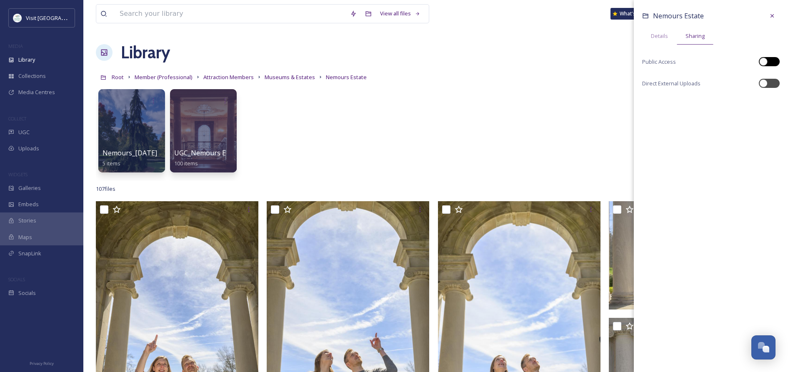
click at [772, 62] on div at bounding box center [774, 62] width 4 height 4
checkbox input "true"
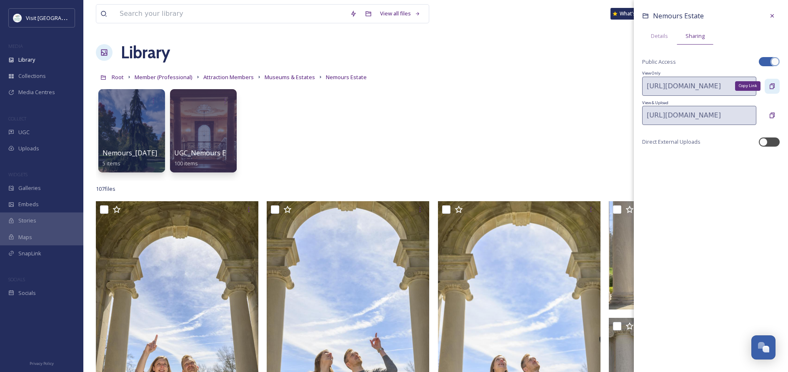
click at [772, 86] on icon at bounding box center [772, 86] width 7 height 7
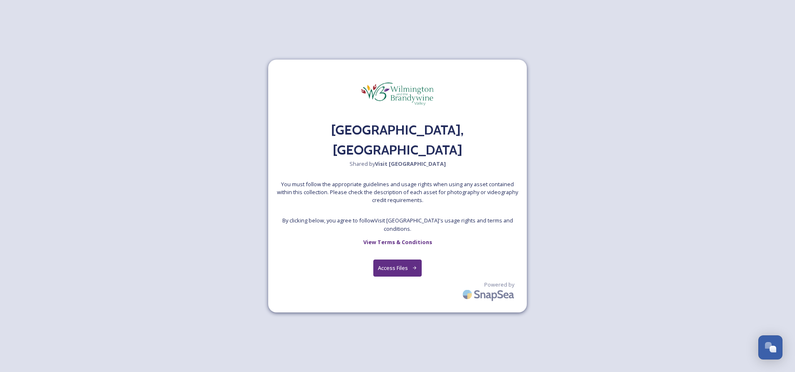
click at [389, 260] on button "Access Files" at bounding box center [397, 268] width 49 height 17
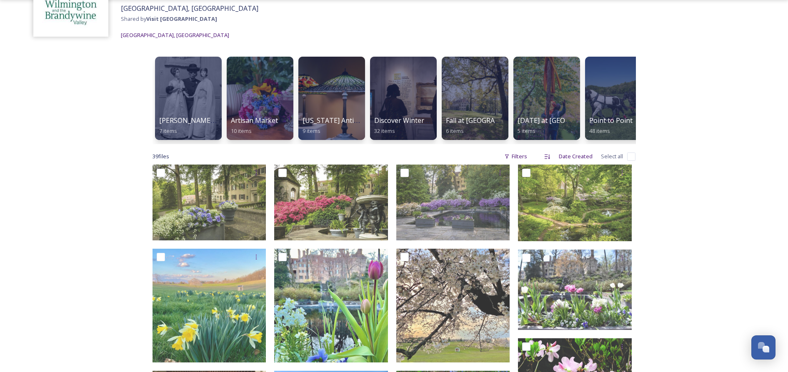
scroll to position [156, 0]
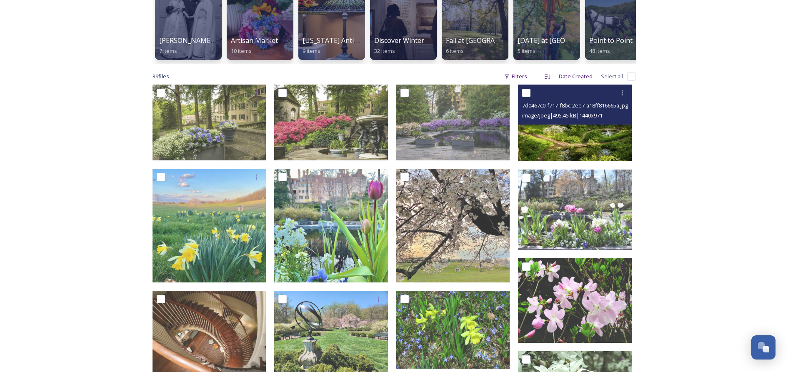
click at [529, 97] on input "checkbox" at bounding box center [526, 93] width 8 height 8
checkbox input "true"
